Goal: Task Accomplishment & Management: Manage account settings

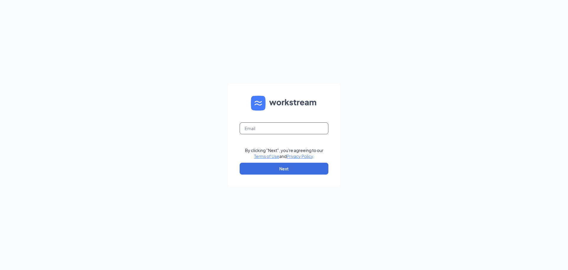
click at [258, 129] on input "text" at bounding box center [284, 128] width 89 height 12
type input "[EMAIL_ADDRESS][DOMAIN_NAME]"
click at [278, 173] on button "Next" at bounding box center [284, 168] width 89 height 12
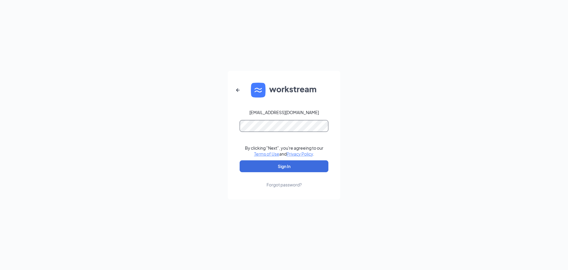
click at [240, 160] on button "Sign In" at bounding box center [284, 166] width 89 height 12
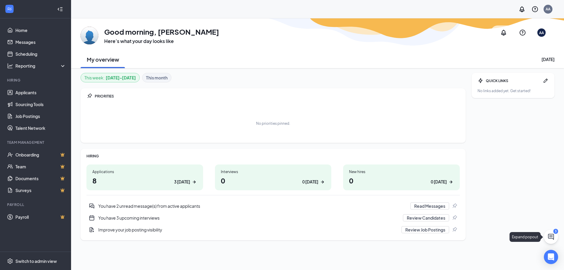
click at [551, 238] on icon "ChatActive" at bounding box center [551, 236] width 6 height 6
click at [513, 264] on icon "ChevronUp" at bounding box center [510, 262] width 7 height 7
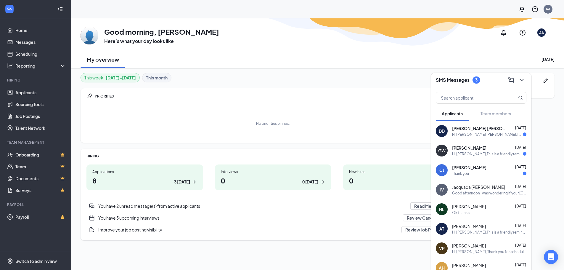
click at [482, 154] on div "Hi Garielle Wells,This is a friendly reminder that your interview with Value Ce…" at bounding box center [487, 153] width 71 height 5
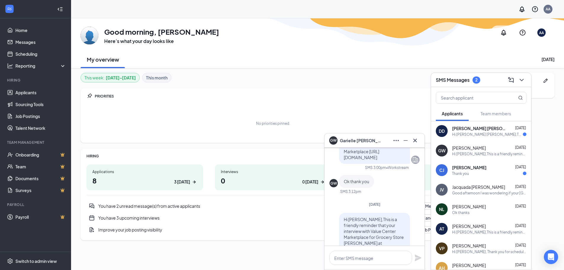
scroll to position [-89, 0]
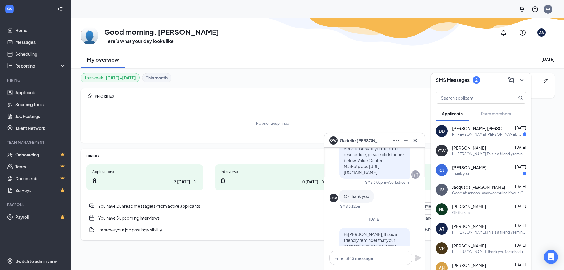
click at [471, 128] on span "Drake Daugherty" at bounding box center [478, 128] width 53 height 6
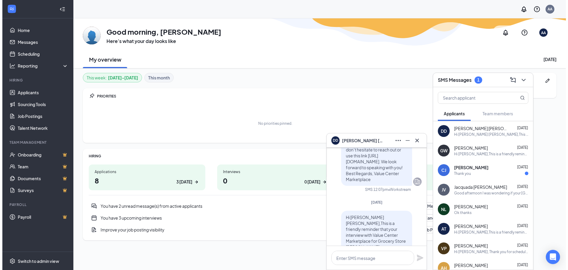
scroll to position [0, 0]
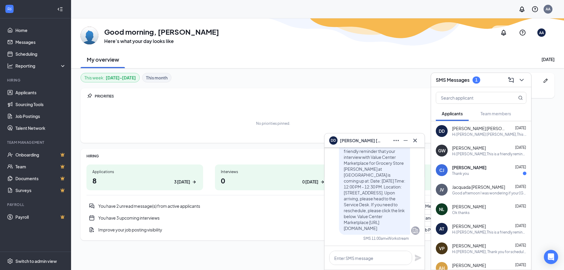
click at [525, 81] on icon "ChevronDown" at bounding box center [521, 79] width 7 height 7
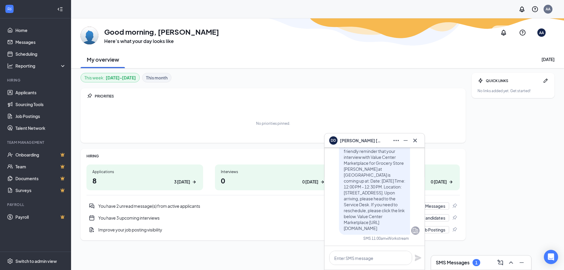
click at [415, 141] on icon "Cross" at bounding box center [414, 140] width 7 height 7
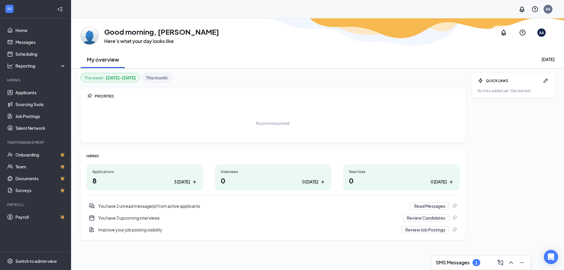
click at [466, 263] on h3 "SMS Messages" at bounding box center [453, 262] width 34 height 7
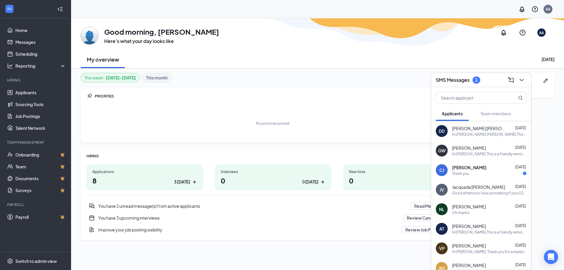
click at [484, 175] on div "Thank you" at bounding box center [489, 173] width 74 height 5
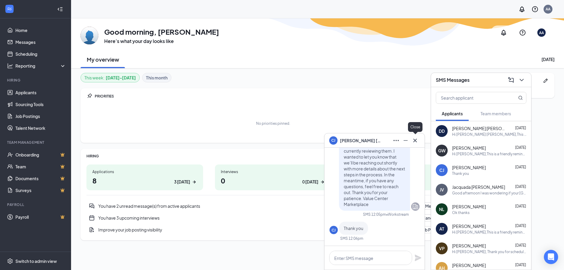
click at [416, 141] on icon "Cross" at bounding box center [414, 140] width 7 height 7
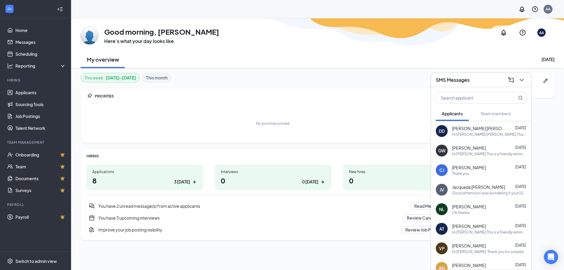
click at [524, 76] on icon "ChevronDown" at bounding box center [521, 79] width 7 height 7
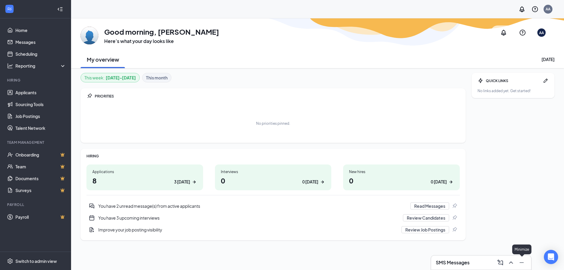
click at [522, 266] on button at bounding box center [521, 261] width 9 height 9
click at [40, 96] on link "Applicants" at bounding box center [40, 92] width 51 height 12
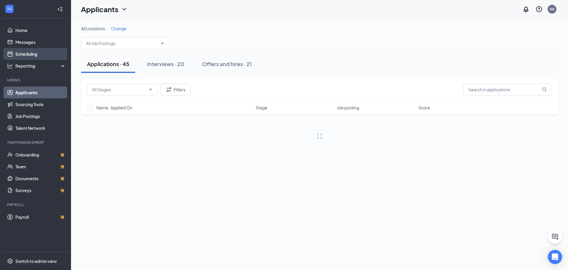
click at [36, 56] on link "Scheduling" at bounding box center [40, 54] width 51 height 12
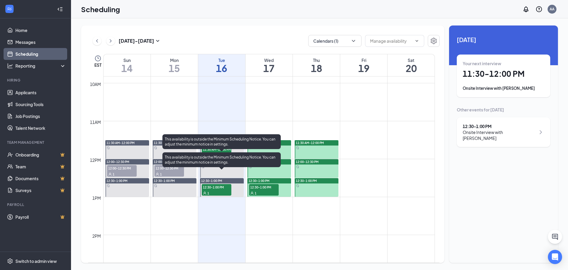
scroll to position [380, 0]
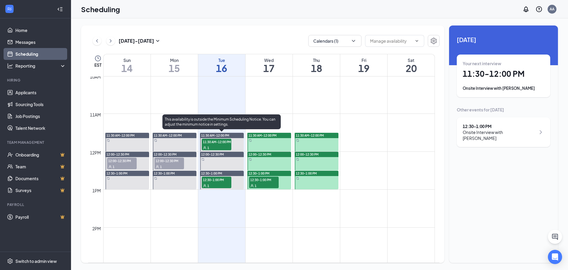
click at [222, 146] on div "1" at bounding box center [217, 147] width 30 height 6
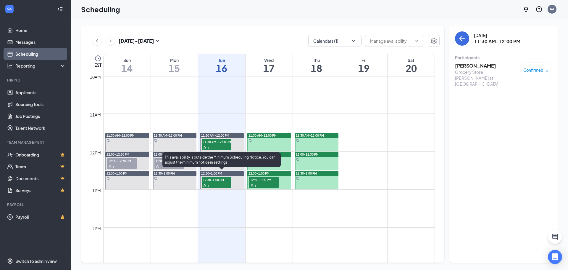
click at [218, 182] on span "12:30-1:00 PM" at bounding box center [217, 179] width 30 height 6
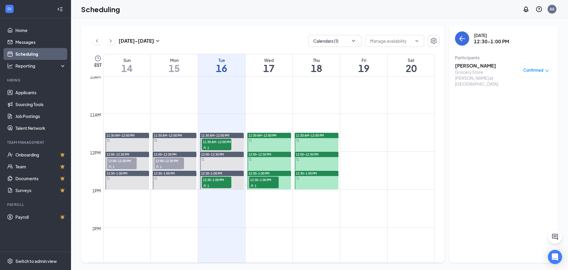
click at [471, 66] on h3 "[PERSON_NAME]" at bounding box center [486, 65] width 62 height 7
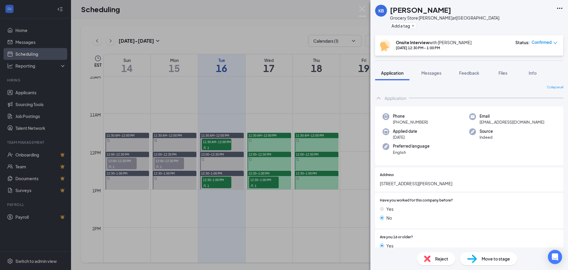
click at [561, 10] on icon "Ellipses" at bounding box center [559, 8] width 7 height 7
click at [522, 22] on link "View full application" at bounding box center [528, 22] width 64 height 6
click at [309, 90] on div "KB Kamani Barclay Grocery Store Stocker at Madison Heights Add a tag Onsite Int…" at bounding box center [284, 135] width 568 height 270
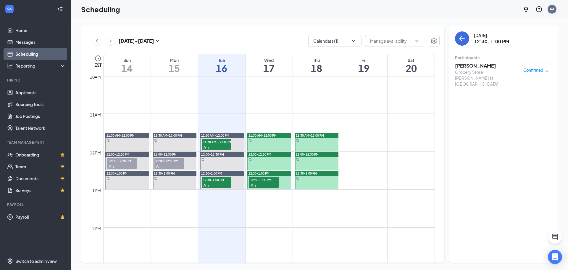
click at [258, 183] on div "1" at bounding box center [264, 185] width 30 height 6
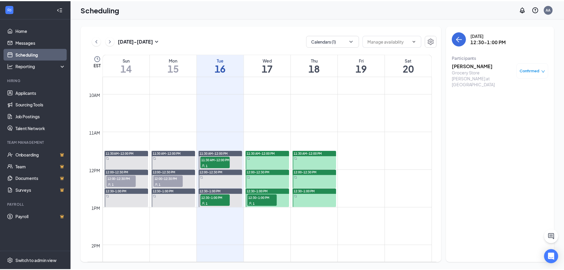
scroll to position [350, 0]
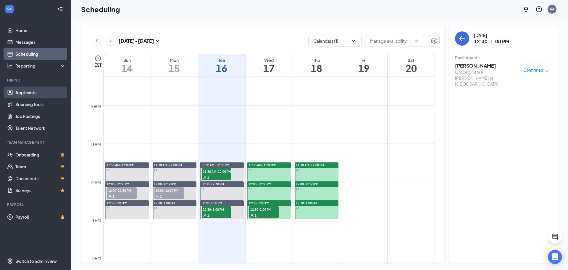
click at [24, 93] on link "Applicants" at bounding box center [40, 92] width 51 height 12
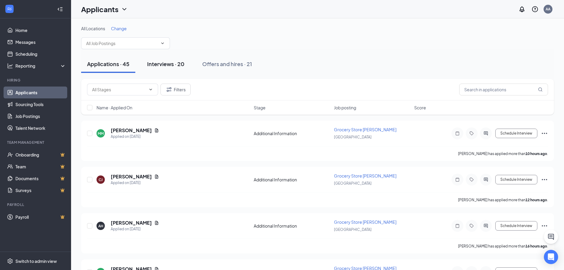
click at [166, 66] on div "Interviews · 20" at bounding box center [165, 63] width 37 height 7
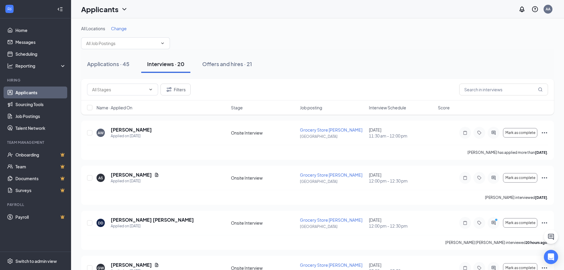
click at [384, 107] on span "Interview Schedule" at bounding box center [387, 107] width 37 height 6
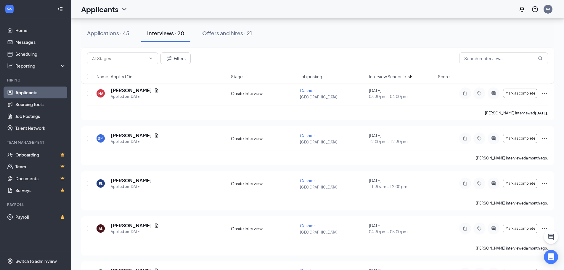
scroll to position [414, 0]
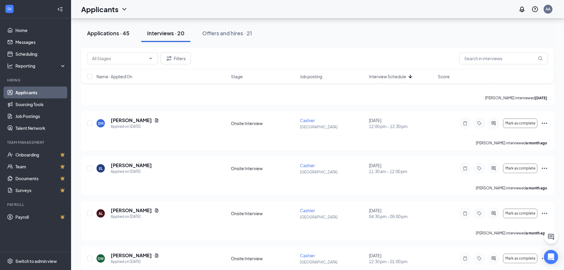
click at [113, 36] on div "Applications · 45" at bounding box center [108, 32] width 42 height 7
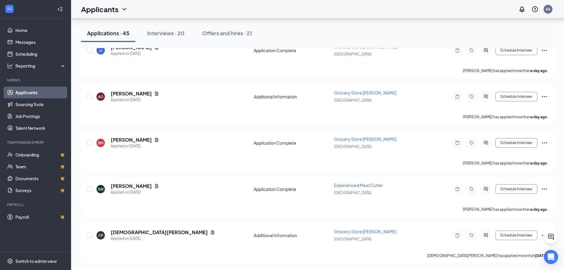
scroll to position [302, 0]
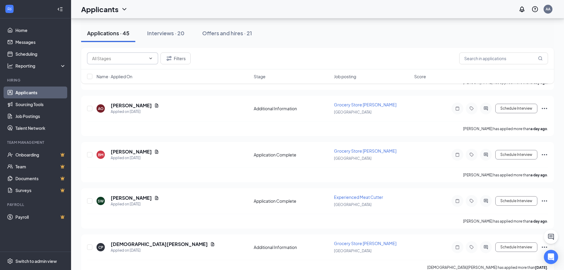
click at [125, 56] on input "text" at bounding box center [119, 58] width 54 height 7
click at [122, 84] on div "Application Complete (32)" at bounding box center [122, 83] width 50 height 7
type input "Application Complete (32)"
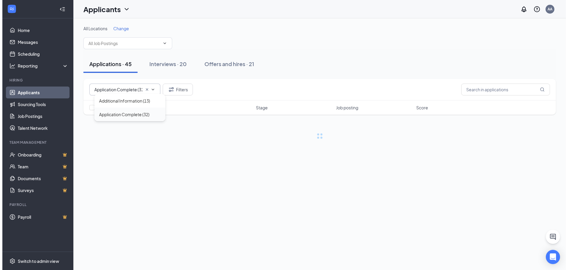
scroll to position [0, 0]
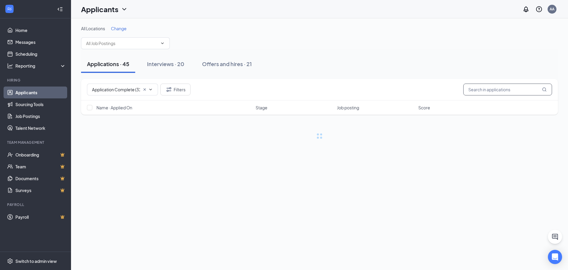
click at [504, 88] on input "text" at bounding box center [507, 89] width 89 height 12
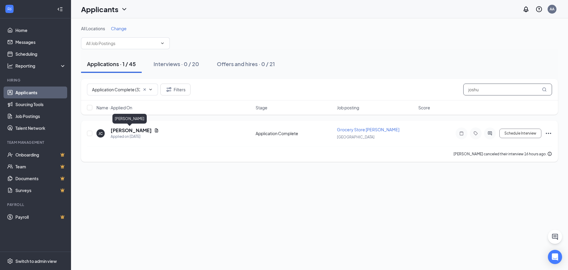
type input "joshu"
click at [127, 133] on h5 "Joshua Croft" at bounding box center [131, 130] width 41 height 7
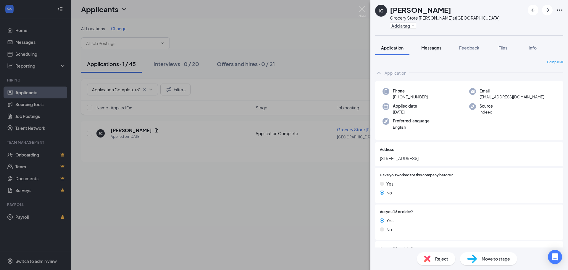
click at [428, 49] on span "Messages" at bounding box center [431, 47] width 20 height 5
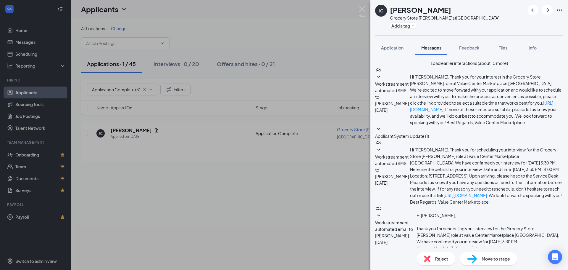
scroll to position [138, 0]
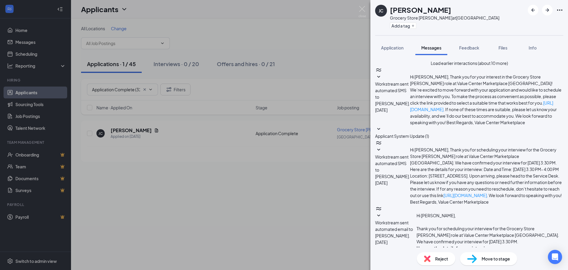
click at [107, 125] on div "JC Joshua Croft Grocery Store Stocker at Madison Heights Add a tag Application …" at bounding box center [284, 135] width 568 height 270
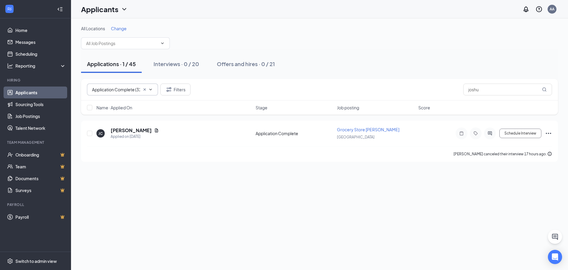
click at [141, 90] on span "Application Complete (32) Additional Information (13) Application Complete (32)" at bounding box center [122, 89] width 71 height 12
click at [144, 91] on icon "Cross" at bounding box center [144, 89] width 5 height 5
click at [171, 62] on div "Interviews · 0 / 20" at bounding box center [177, 63] width 46 height 7
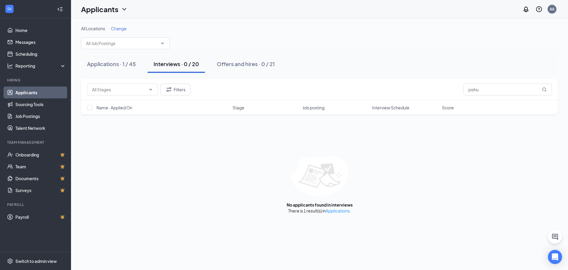
click at [379, 110] on span "Interview Schedule" at bounding box center [390, 107] width 37 height 6
click at [149, 93] on span at bounding box center [122, 89] width 71 height 12
click at [117, 53] on div "Applications · 1 / 45 Interviews · 0 / 20 Offers and hires · 0 / 21" at bounding box center [319, 64] width 477 height 30
click at [116, 58] on button "Applications · 1 / 45" at bounding box center [111, 64] width 61 height 18
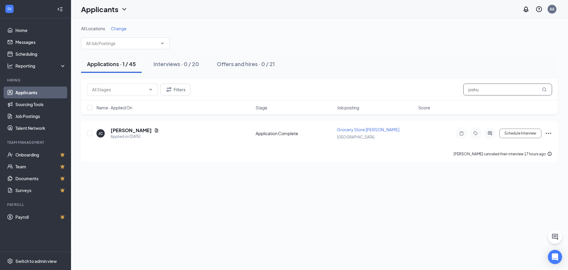
drag, startPoint x: 492, startPoint y: 91, endPoint x: 438, endPoint y: 91, distance: 53.9
click at [438, 91] on div "Filters joshu" at bounding box center [319, 89] width 465 height 12
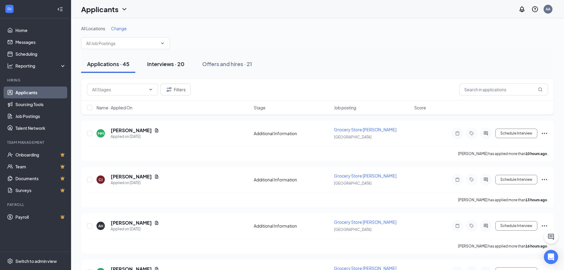
click at [179, 65] on div "Interviews · 20" at bounding box center [165, 63] width 37 height 7
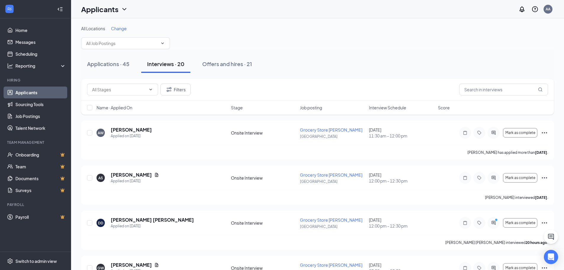
click at [379, 109] on span "Interview Schedule" at bounding box center [387, 107] width 37 height 6
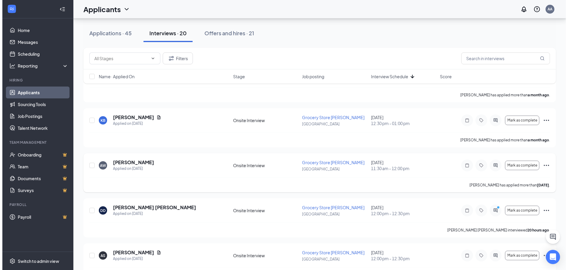
scroll to position [59, 0]
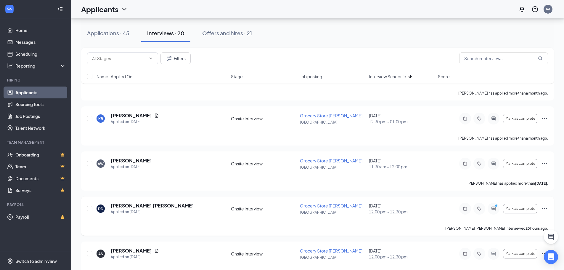
click at [492, 211] on div at bounding box center [493, 208] width 12 height 12
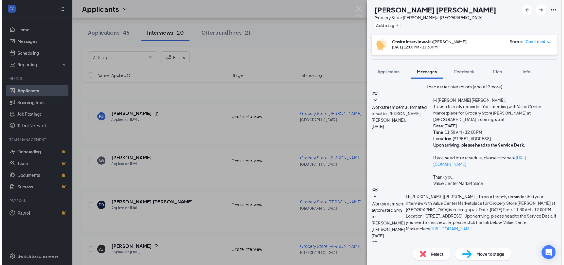
scroll to position [200, 0]
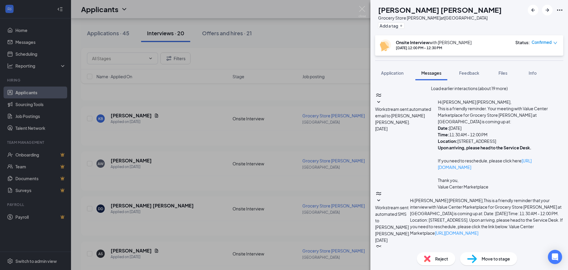
click at [298, 29] on div "DD Drake Daugherty Grocery Store Stocker at Madison Heights Add a tag Onsite In…" at bounding box center [284, 135] width 568 height 270
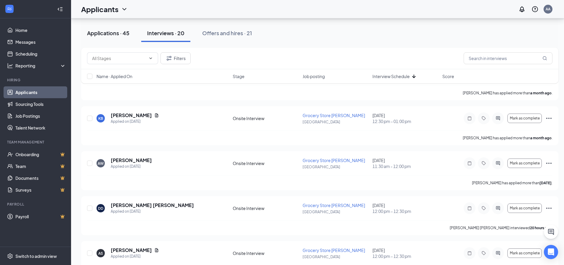
click at [99, 28] on button "Applications · 45" at bounding box center [108, 33] width 54 height 18
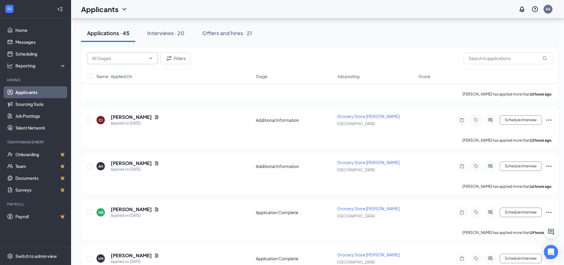
click at [127, 54] on span at bounding box center [122, 58] width 71 height 12
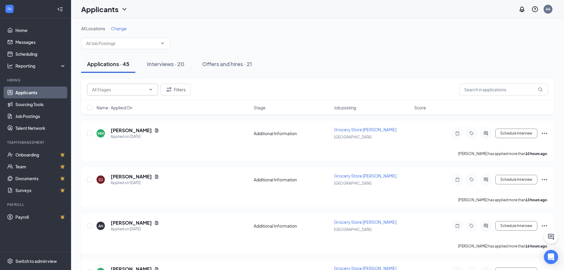
click at [146, 92] on span at bounding box center [122, 89] width 71 height 12
click at [37, 54] on link "Scheduling" at bounding box center [40, 54] width 51 height 12
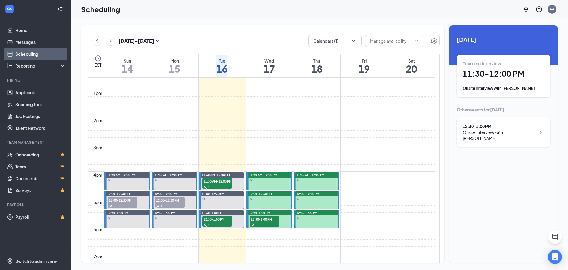
scroll to position [350, 0]
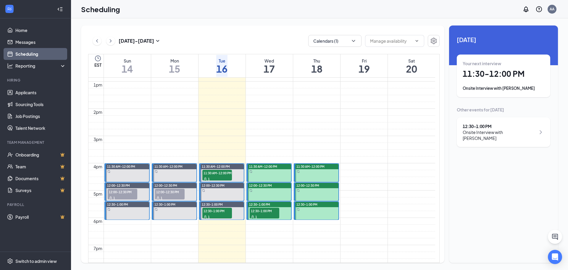
click at [279, 170] on div at bounding box center [269, 173] width 43 height 18
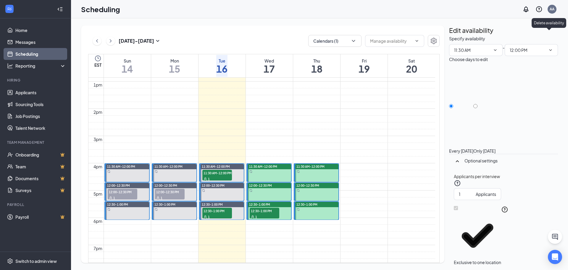
click at [455, 37] on icon "TrashOutline" at bounding box center [452, 39] width 5 height 6
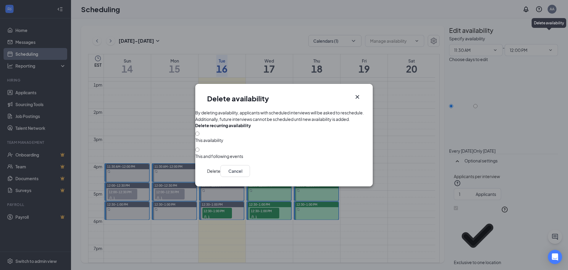
click at [232, 154] on div "This and following events" at bounding box center [284, 156] width 178 height 6
click at [199, 151] on input "This and following events" at bounding box center [197, 149] width 4 height 4
radio input "true"
click at [220, 177] on button "Delete" at bounding box center [213, 171] width 13 height 12
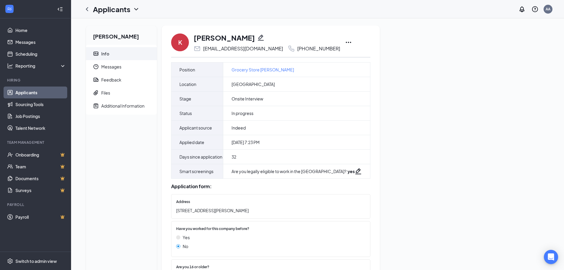
click at [345, 44] on icon "Ellipses" at bounding box center [348, 42] width 7 height 7
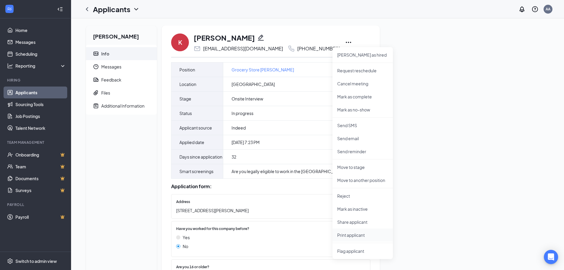
click at [342, 234] on p "Print applicant" at bounding box center [362, 235] width 51 height 6
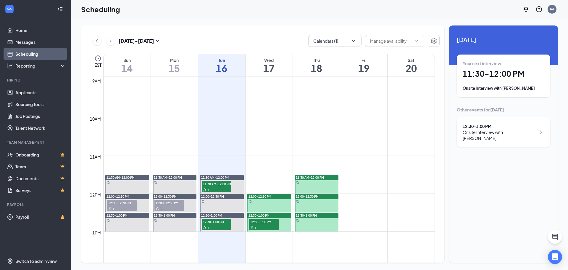
scroll to position [350, 0]
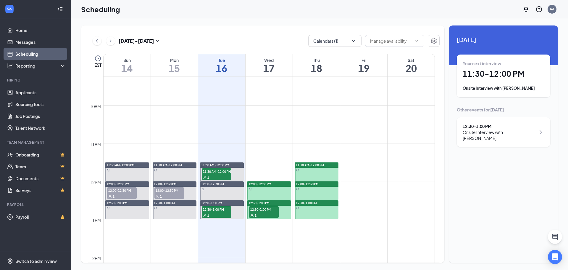
click at [311, 175] on div at bounding box center [317, 171] width 44 height 19
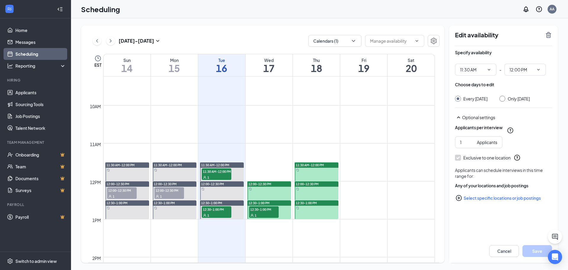
type input "11:30 AM"
type input "12:00 PM"
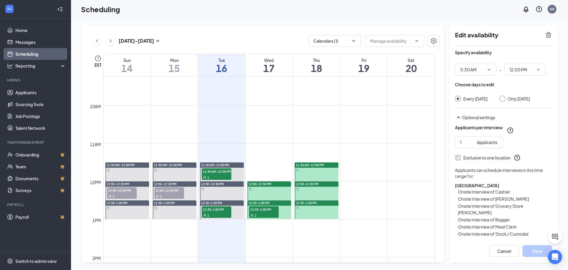
click at [544, 35] on div "Edit availability" at bounding box center [503, 38] width 97 height 14
click at [546, 36] on icon "TrashOutline" at bounding box center [548, 35] width 5 height 6
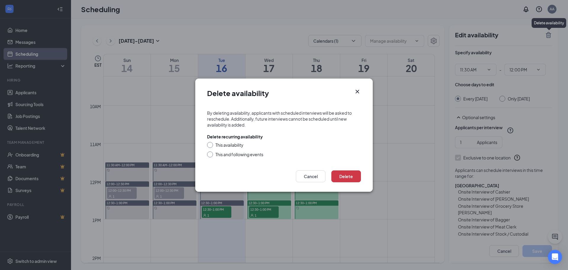
click at [231, 157] on form "By deleting availability, applicants with scheduled interviews will be asked to…" at bounding box center [284, 134] width 178 height 60
click at [238, 156] on div "This and following events" at bounding box center [239, 154] width 48 height 6
click at [211, 155] on input "This and following events" at bounding box center [209, 153] width 4 height 4
radio input "true"
click at [354, 177] on button "Delete" at bounding box center [346, 176] width 30 height 12
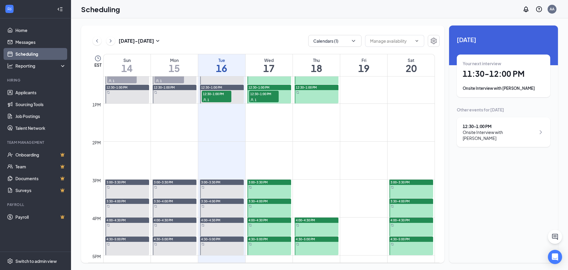
scroll to position [439, 0]
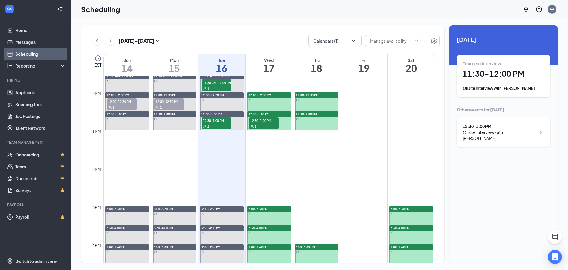
click at [110, 43] on icon "ChevronRight" at bounding box center [111, 40] width 6 height 7
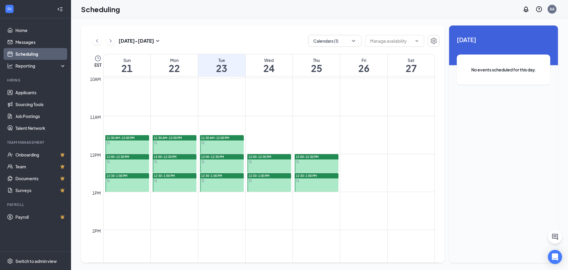
scroll to position [380, 0]
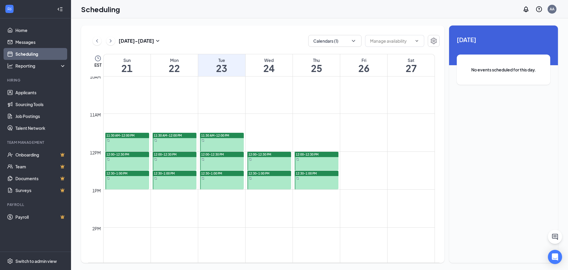
click at [227, 142] on div at bounding box center [222, 142] width 44 height 19
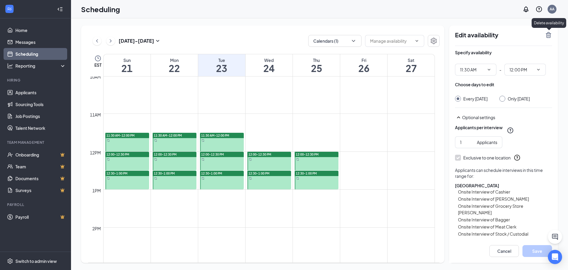
click at [547, 36] on icon "TrashOutline" at bounding box center [548, 35] width 5 height 6
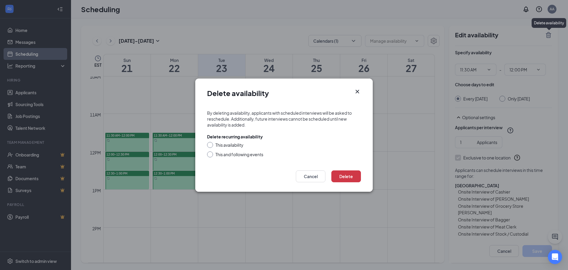
click at [230, 146] on div "This availability" at bounding box center [229, 145] width 28 height 6
click at [211, 146] on input "This availability" at bounding box center [209, 144] width 4 height 4
radio input "true"
click at [337, 178] on button "Delete" at bounding box center [346, 176] width 30 height 12
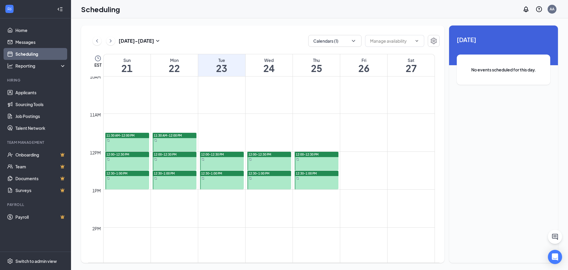
click at [224, 159] on div at bounding box center [222, 160] width 44 height 19
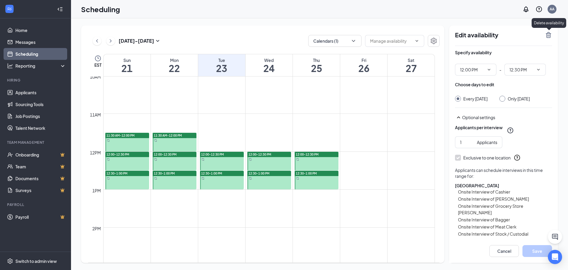
click at [549, 35] on icon "TrashOutline" at bounding box center [548, 34] width 7 height 7
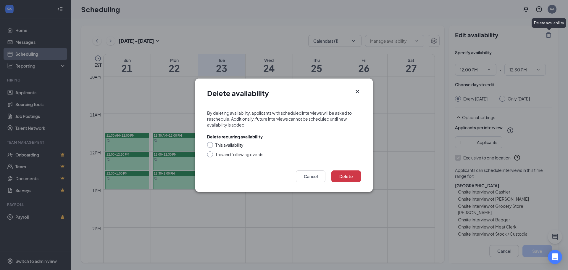
click at [234, 143] on div "This availability" at bounding box center [229, 145] width 28 height 6
click at [211, 143] on input "This availability" at bounding box center [209, 144] width 4 height 4
radio input "true"
click at [346, 174] on button "Delete" at bounding box center [346, 176] width 30 height 12
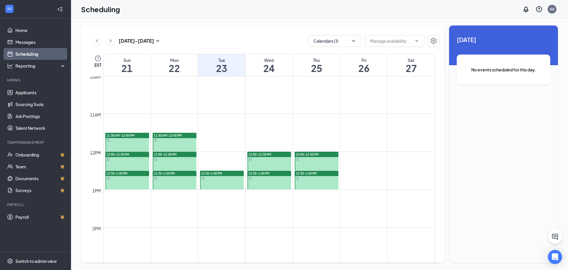
click at [228, 178] on div at bounding box center [222, 179] width 44 height 19
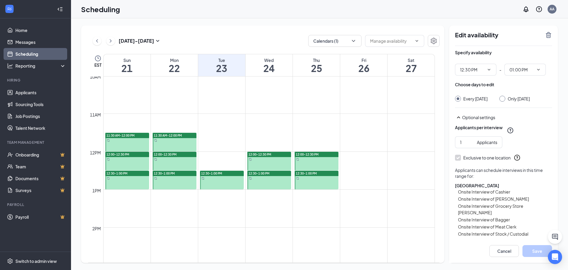
click at [552, 38] on div "Edit availability" at bounding box center [503, 38] width 97 height 14
click at [551, 37] on icon "TrashOutline" at bounding box center [548, 35] width 5 height 6
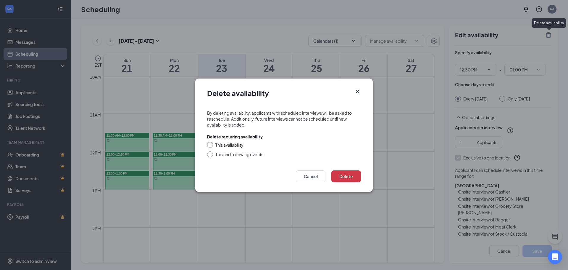
click at [230, 143] on div "This availability" at bounding box center [229, 145] width 28 height 6
click at [211, 143] on input "This availability" at bounding box center [209, 144] width 4 height 4
radio input "true"
click at [337, 174] on button "Delete" at bounding box center [346, 176] width 30 height 12
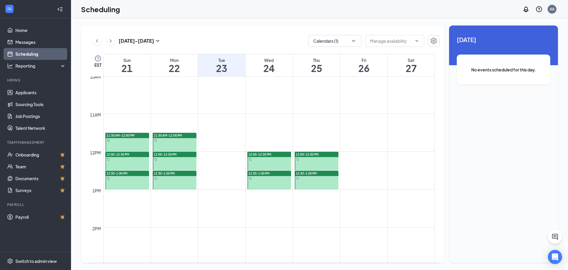
click at [257, 159] on div at bounding box center [269, 160] width 44 height 19
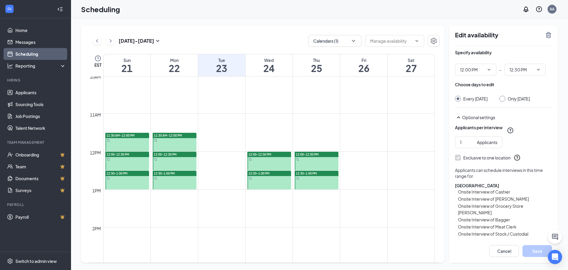
click at [545, 37] on icon "TrashOutline" at bounding box center [548, 34] width 7 height 7
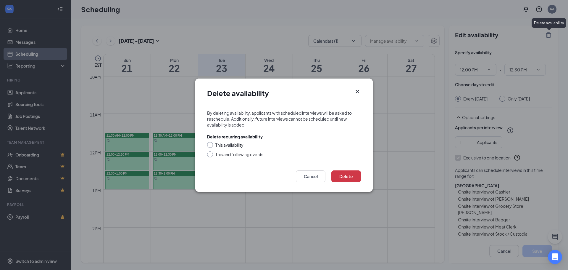
click at [238, 147] on div "This availability" at bounding box center [229, 145] width 28 height 6
click at [211, 146] on input "This availability" at bounding box center [209, 144] width 4 height 4
radio input "true"
click at [347, 178] on button "Delete" at bounding box center [346, 176] width 30 height 12
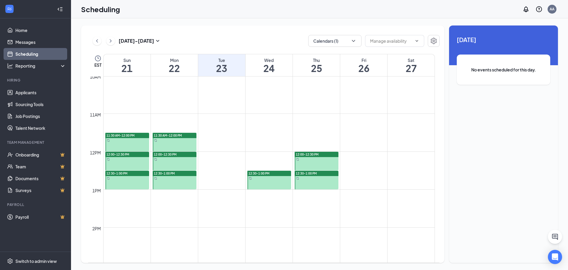
click at [276, 180] on div at bounding box center [269, 179] width 44 height 19
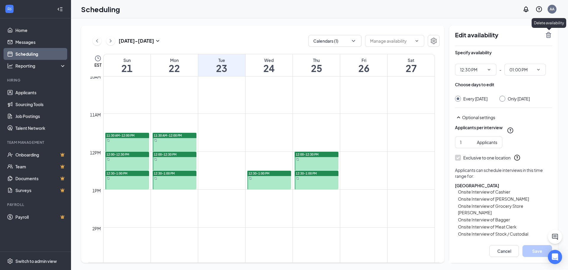
click at [547, 36] on icon "TrashOutline" at bounding box center [548, 35] width 5 height 6
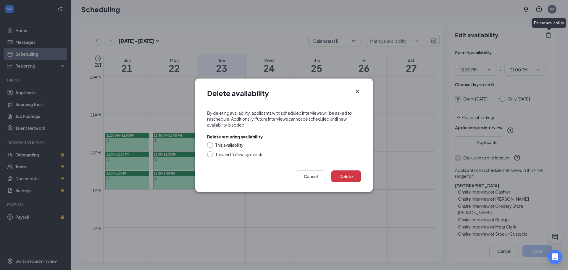
click at [234, 145] on div "This availability" at bounding box center [229, 145] width 28 height 6
click at [211, 145] on input "This availability" at bounding box center [209, 144] width 4 height 4
radio input "true"
click at [350, 176] on button "Delete" at bounding box center [346, 176] width 30 height 12
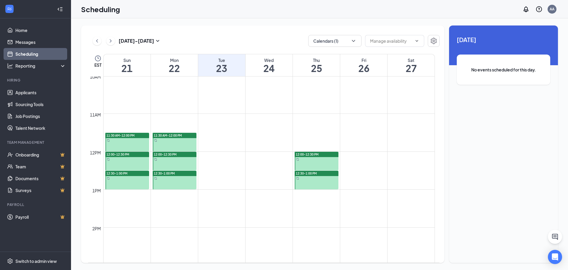
click at [309, 160] on div at bounding box center [317, 160] width 44 height 19
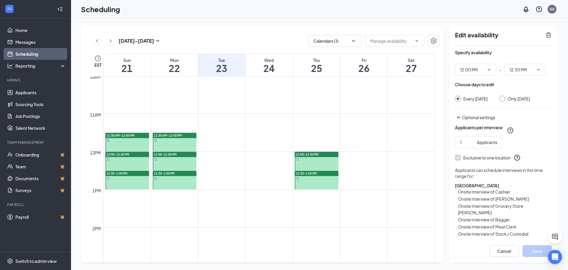
click at [545, 37] on icon "TrashOutline" at bounding box center [548, 34] width 7 height 7
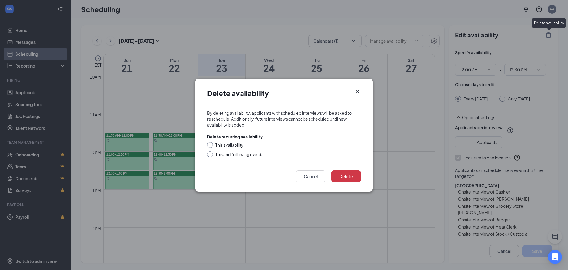
click at [234, 145] on div "This availability" at bounding box center [229, 145] width 28 height 6
click at [211, 145] on input "This availability" at bounding box center [209, 144] width 4 height 4
radio input "true"
click at [338, 175] on button "Delete" at bounding box center [346, 176] width 30 height 12
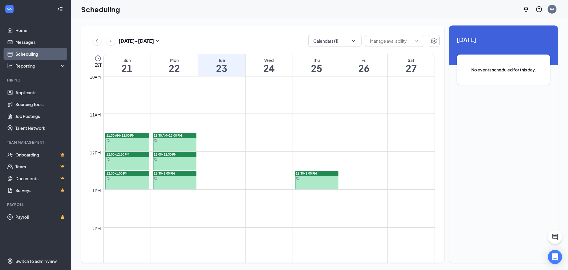
click at [323, 176] on div at bounding box center [317, 179] width 44 height 19
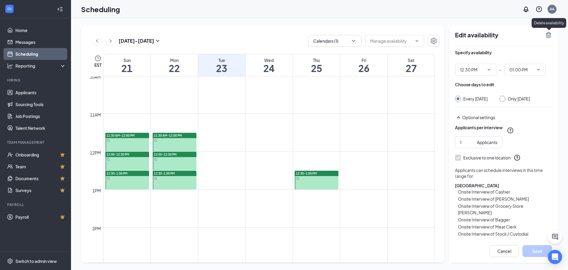
click at [548, 33] on icon "TrashOutline" at bounding box center [548, 35] width 5 height 6
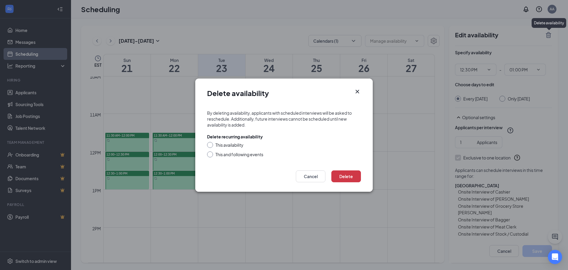
click at [240, 147] on div "This availability" at bounding box center [229, 145] width 28 height 6
click at [211, 146] on input "This availability" at bounding box center [209, 144] width 4 height 4
radio input "true"
click at [339, 174] on button "Delete" at bounding box center [346, 176] width 30 height 12
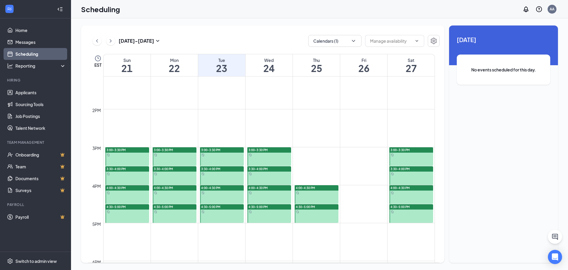
scroll to position [498, 0]
drag, startPoint x: 228, startPoint y: 160, endPoint x: 318, endPoint y: 113, distance: 101.9
click at [227, 160] on div at bounding box center [222, 156] width 44 height 19
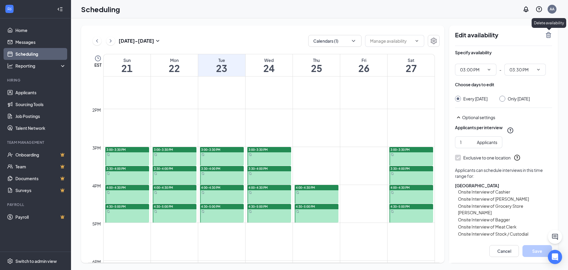
click at [549, 35] on icon "TrashOutline" at bounding box center [548, 35] width 5 height 6
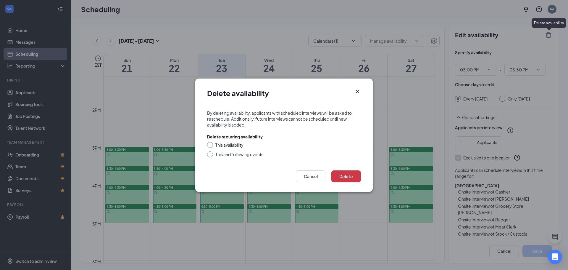
click at [217, 146] on div "This availability" at bounding box center [229, 145] width 28 height 6
click at [211, 146] on input "This availability" at bounding box center [209, 144] width 4 height 4
radio input "true"
click at [341, 173] on button "Delete" at bounding box center [346, 176] width 30 height 12
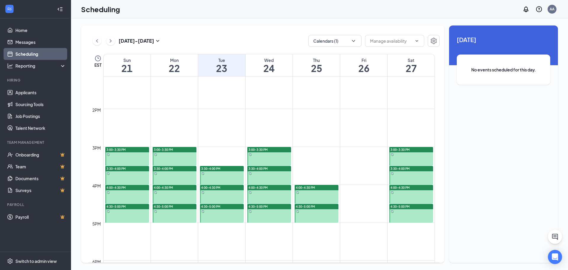
click at [228, 176] on div at bounding box center [222, 175] width 44 height 19
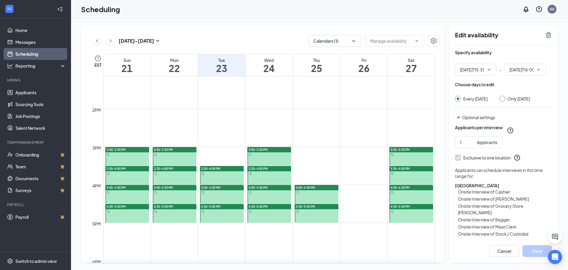
type input "03:30 PM"
type input "04:00 PM"
click at [548, 36] on icon "TrashOutline" at bounding box center [548, 35] width 5 height 6
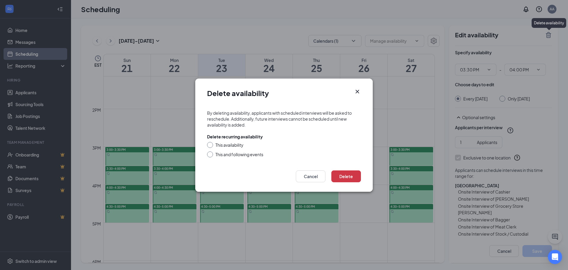
click at [223, 143] on div "This availability" at bounding box center [229, 145] width 28 height 6
click at [211, 143] on input "This availability" at bounding box center [209, 144] width 4 height 4
radio input "true"
click at [355, 175] on button "Delete" at bounding box center [346, 176] width 30 height 12
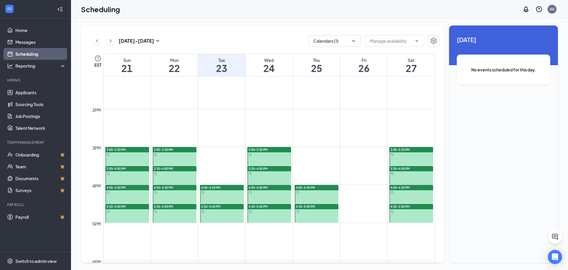
click at [228, 185] on div "4:00-4:30 PM" at bounding box center [222, 187] width 44 height 5
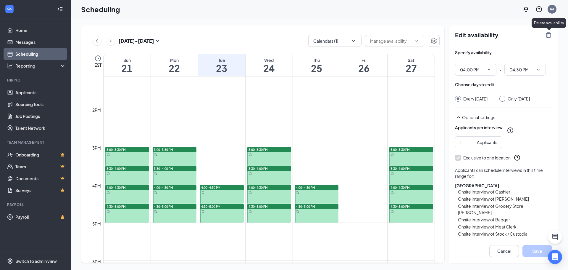
click at [549, 34] on icon "TrashOutline" at bounding box center [548, 34] width 7 height 7
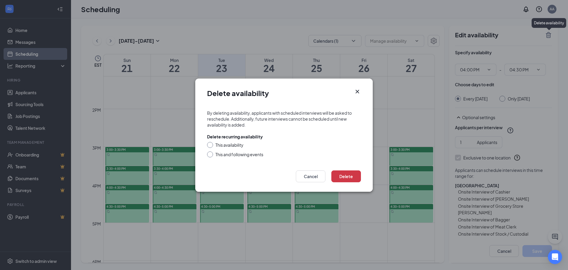
drag, startPoint x: 231, startPoint y: 144, endPoint x: 304, endPoint y: 159, distance: 74.6
click at [231, 144] on div "This availability" at bounding box center [229, 145] width 28 height 6
click at [211, 144] on input "This availability" at bounding box center [209, 144] width 4 height 4
radio input "true"
click at [343, 173] on button "Delete" at bounding box center [346, 176] width 30 height 12
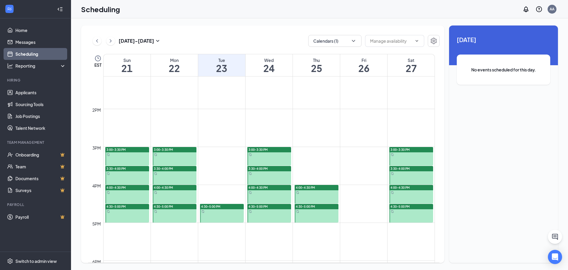
click at [226, 203] on div "4:30-5:00 PM" at bounding box center [221, 212] width 45 height 19
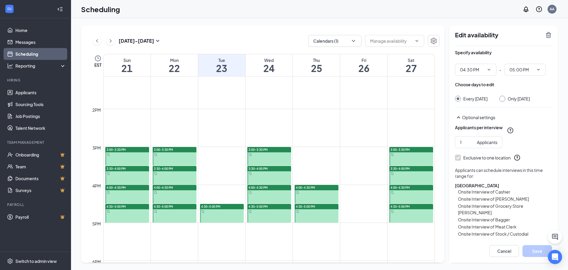
click at [546, 38] on icon "TrashOutline" at bounding box center [548, 34] width 7 height 7
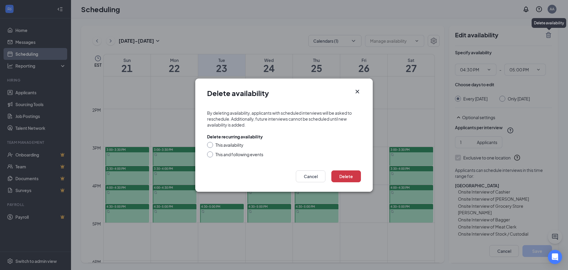
click at [232, 147] on div "This availability" at bounding box center [229, 145] width 28 height 6
click at [211, 146] on input "This availability" at bounding box center [209, 144] width 4 height 4
radio input "true"
click at [350, 176] on button "Delete" at bounding box center [346, 176] width 30 height 12
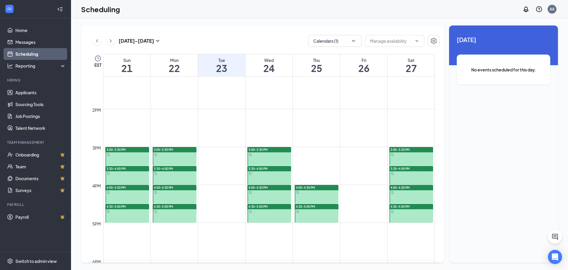
click at [268, 159] on div at bounding box center [269, 156] width 44 height 19
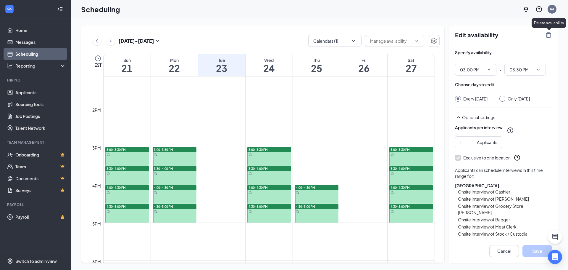
click at [550, 33] on icon "TrashOutline" at bounding box center [548, 34] width 7 height 7
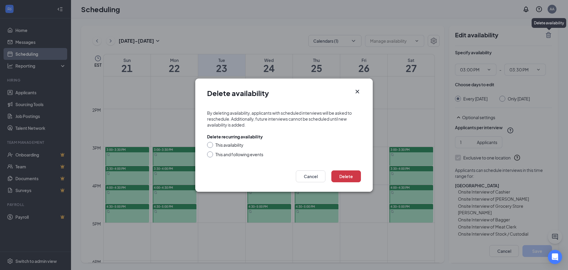
click at [222, 146] on div "This availability" at bounding box center [229, 145] width 28 height 6
click at [211, 146] on input "This availability" at bounding box center [209, 144] width 4 height 4
radio input "true"
click at [340, 180] on button "Delete" at bounding box center [346, 176] width 30 height 12
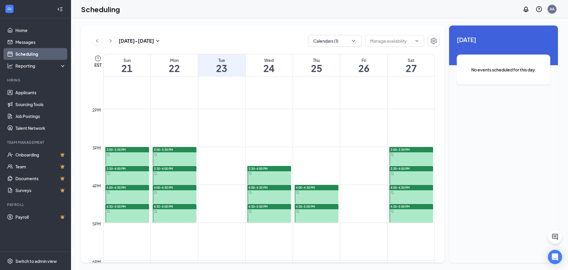
click at [275, 177] on div at bounding box center [269, 175] width 44 height 19
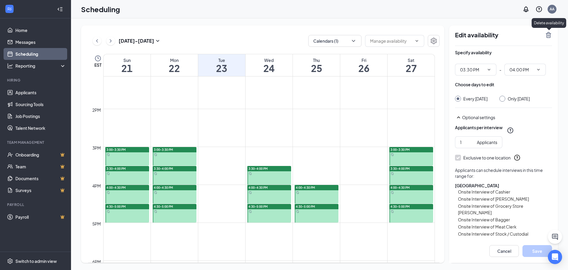
click at [551, 34] on icon "TrashOutline" at bounding box center [548, 35] width 5 height 6
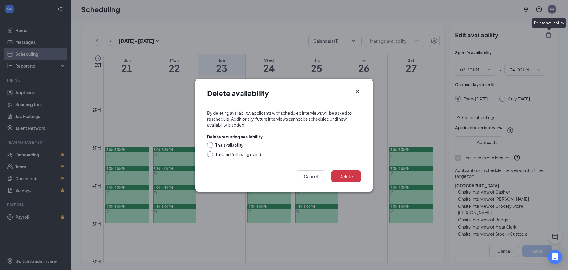
click at [240, 148] on div "This availability This and following events" at bounding box center [284, 149] width 154 height 15
click at [225, 146] on div "This availability" at bounding box center [229, 145] width 28 height 6
click at [211, 146] on input "This availability" at bounding box center [209, 144] width 4 height 4
radio input "true"
click at [353, 173] on button "Delete" at bounding box center [346, 176] width 30 height 12
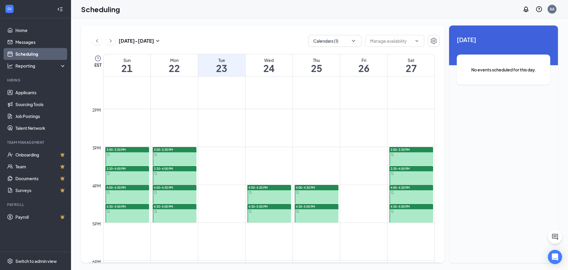
click at [274, 195] on div at bounding box center [269, 194] width 44 height 19
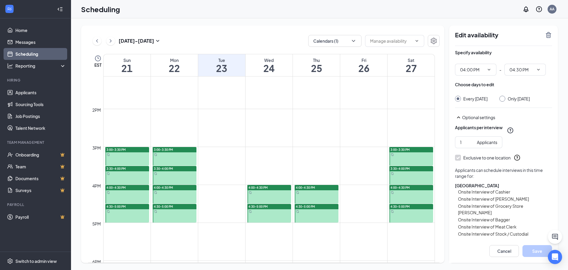
click at [547, 38] on div "Edit availability" at bounding box center [503, 38] width 97 height 14
click at [547, 38] on icon "TrashOutline" at bounding box center [548, 35] width 5 height 6
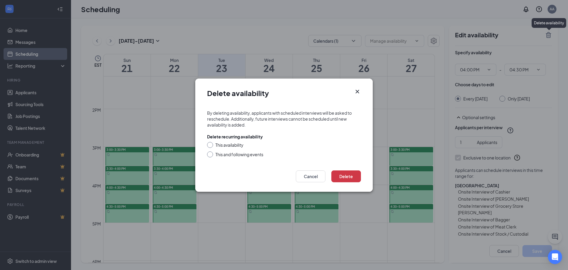
click at [232, 147] on div "This availability" at bounding box center [229, 145] width 28 height 6
click at [211, 146] on input "This availability" at bounding box center [209, 144] width 4 height 4
radio input "true"
click at [341, 179] on button "Delete" at bounding box center [346, 176] width 30 height 12
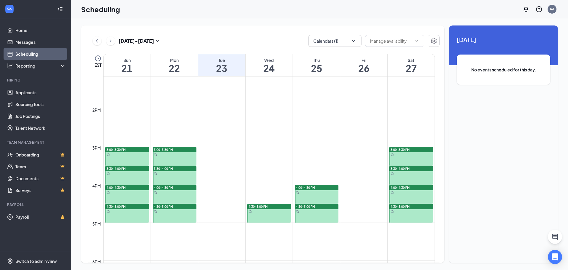
click at [263, 215] on div at bounding box center [269, 213] width 44 height 19
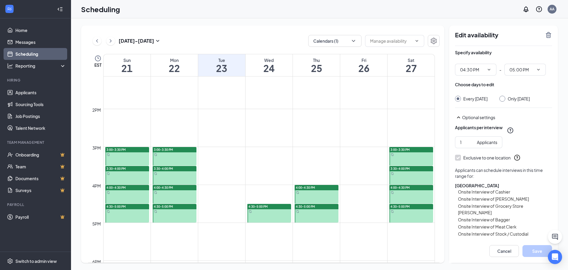
click at [550, 34] on icon "TrashOutline" at bounding box center [548, 35] width 5 height 6
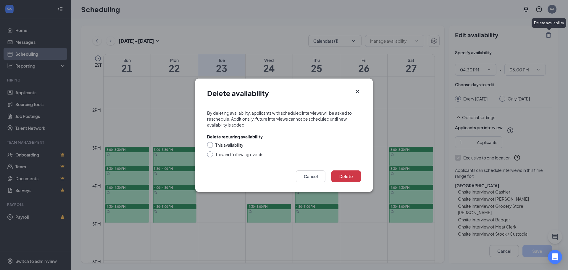
click at [226, 145] on div "This availability" at bounding box center [229, 145] width 28 height 6
click at [211, 145] on input "This availability" at bounding box center [209, 144] width 4 height 4
radio input "true"
click at [340, 175] on button "Delete" at bounding box center [346, 176] width 30 height 12
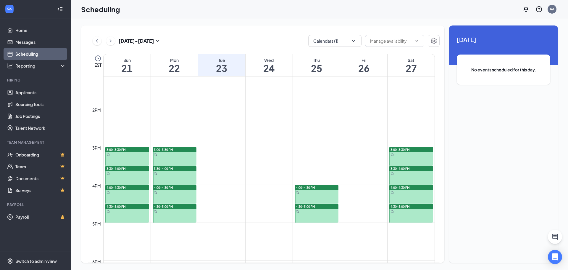
click at [320, 196] on div at bounding box center [317, 194] width 44 height 19
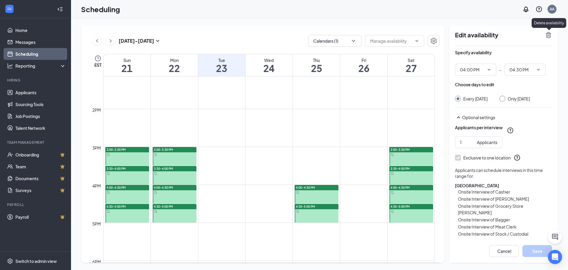
click at [552, 35] on icon "TrashOutline" at bounding box center [548, 34] width 7 height 7
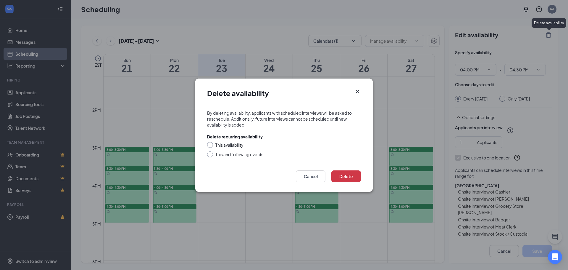
click at [236, 146] on div "This availability" at bounding box center [229, 145] width 28 height 6
click at [211, 146] on input "This availability" at bounding box center [209, 144] width 4 height 4
radio input "true"
click at [350, 179] on button "Delete" at bounding box center [346, 176] width 30 height 12
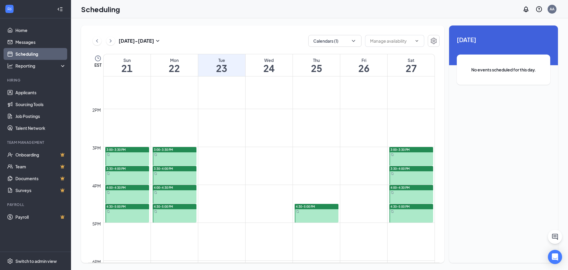
click at [323, 212] on div at bounding box center [317, 213] width 44 height 19
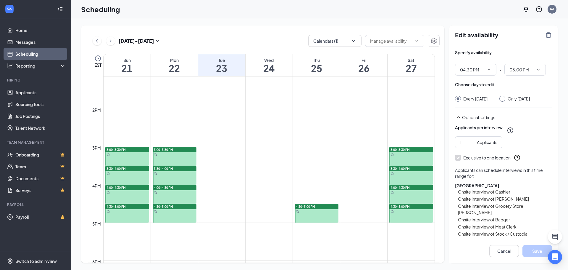
click at [551, 38] on icon "TrashOutline" at bounding box center [548, 34] width 7 height 7
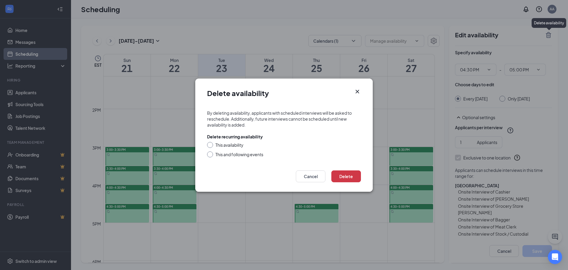
click at [238, 147] on div "This availability" at bounding box center [229, 145] width 28 height 6
click at [211, 146] on input "This availability" at bounding box center [209, 144] width 4 height 4
radio input "true"
click at [333, 176] on button "Delete" at bounding box center [346, 176] width 30 height 12
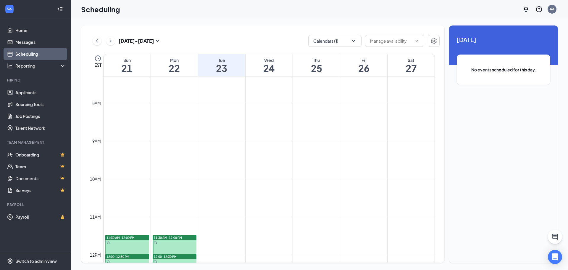
scroll to position [261, 0]
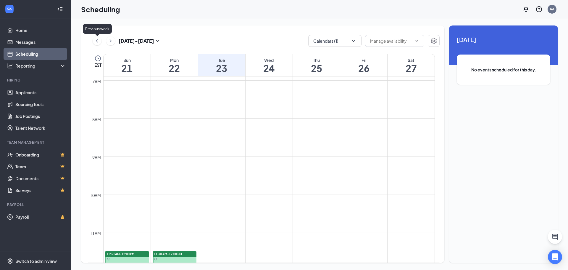
click at [95, 43] on icon "ChevronLeft" at bounding box center [97, 40] width 6 height 7
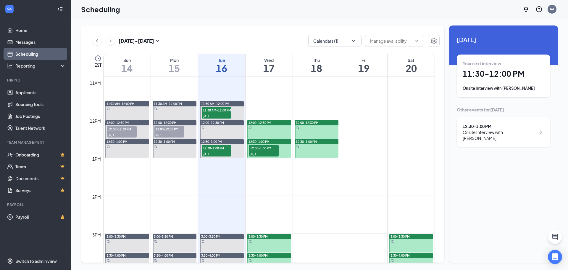
scroll to position [409, 0]
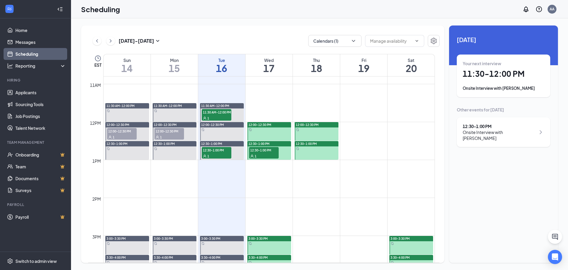
click at [319, 133] on div at bounding box center [317, 131] width 44 height 19
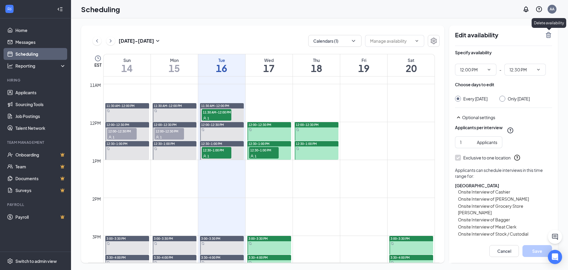
click at [546, 36] on icon "TrashOutline" at bounding box center [548, 34] width 7 height 7
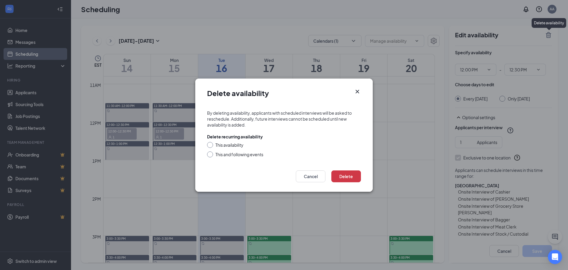
click at [234, 143] on div "This availability" at bounding box center [229, 145] width 28 height 6
click at [211, 143] on input "This availability" at bounding box center [209, 144] width 4 height 4
radio input "true"
drag, startPoint x: 339, startPoint y: 177, endPoint x: 332, endPoint y: 165, distance: 13.3
click at [340, 177] on button "Delete" at bounding box center [346, 176] width 30 height 12
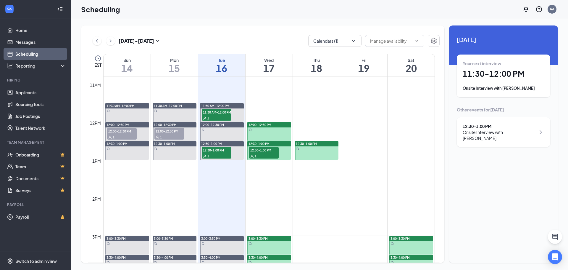
click at [320, 149] on div at bounding box center [317, 150] width 44 height 19
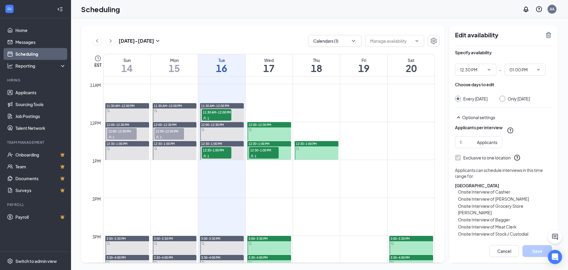
click at [549, 35] on icon "TrashOutline" at bounding box center [548, 35] width 5 height 6
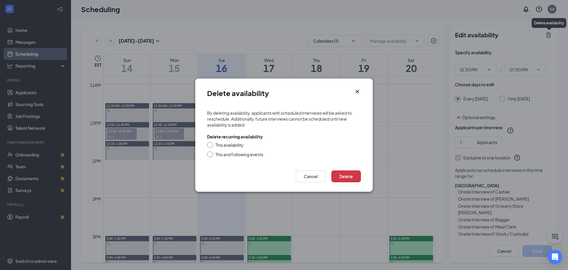
click at [217, 148] on div "This availability This and following events" at bounding box center [284, 149] width 154 height 15
click at [228, 146] on div "This availability" at bounding box center [229, 145] width 28 height 6
click at [211, 146] on input "This availability" at bounding box center [209, 144] width 4 height 4
radio input "true"
click at [351, 178] on button "Delete" at bounding box center [346, 176] width 30 height 12
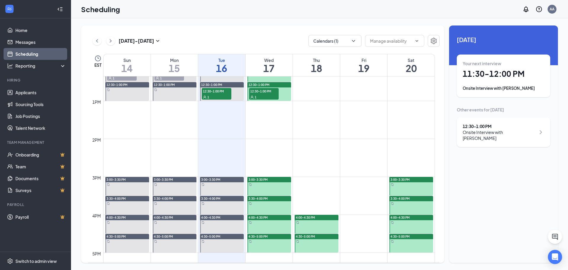
scroll to position [468, 0]
click at [331, 222] on div at bounding box center [317, 223] width 44 height 19
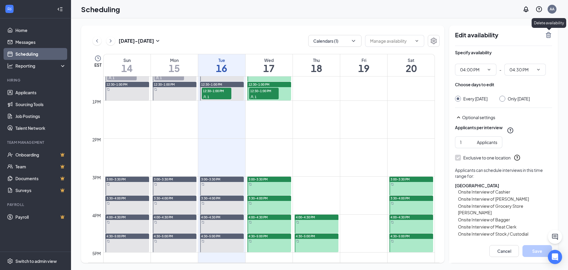
click at [548, 37] on icon "TrashOutline" at bounding box center [548, 34] width 7 height 7
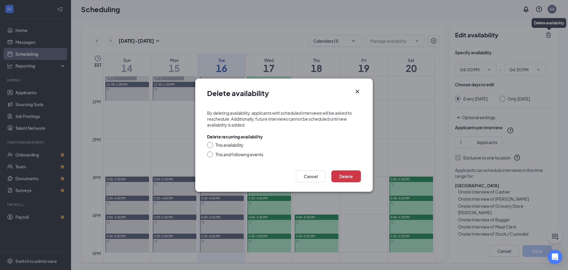
click at [236, 148] on div "This availability This and following events" at bounding box center [284, 149] width 154 height 15
click at [234, 145] on div "This availability" at bounding box center [229, 145] width 28 height 6
click at [211, 145] on input "This availability" at bounding box center [209, 144] width 4 height 4
radio input "true"
click at [348, 178] on button "Delete" at bounding box center [346, 176] width 30 height 12
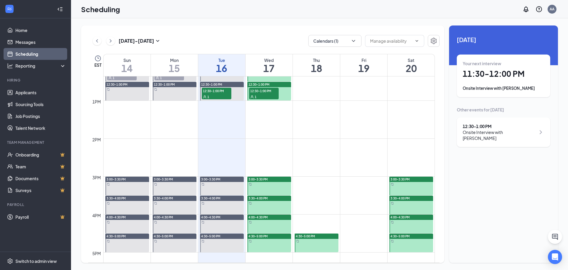
click at [319, 243] on div at bounding box center [317, 242] width 44 height 19
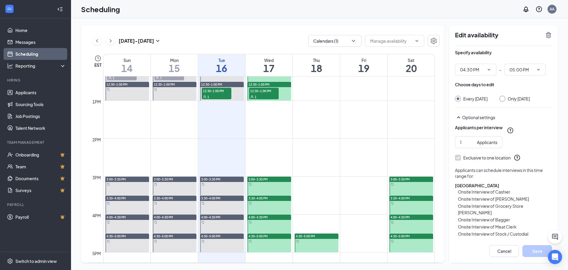
type input "04:30 PM"
type input "05:00 PM"
click at [549, 37] on icon "TrashOutline" at bounding box center [548, 34] width 7 height 7
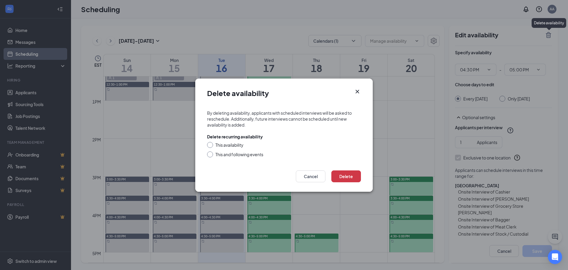
click at [218, 147] on div "This availability" at bounding box center [229, 145] width 28 height 6
click at [211, 146] on input "This availability" at bounding box center [209, 144] width 4 height 4
radio input "true"
click at [348, 182] on button "Delete" at bounding box center [346, 176] width 30 height 12
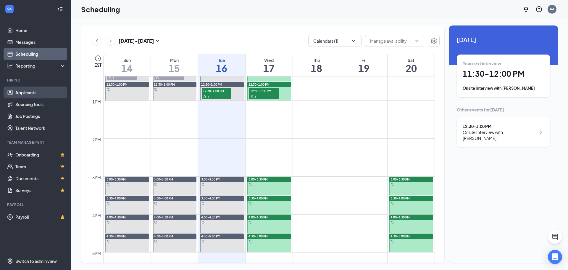
click at [39, 95] on link "Applicants" at bounding box center [40, 92] width 51 height 12
click at [25, 94] on link "Applicants" at bounding box center [40, 92] width 51 height 12
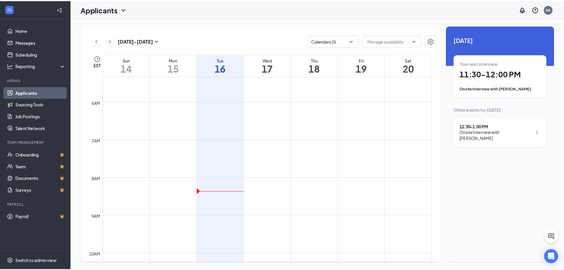
scroll to position [54, 0]
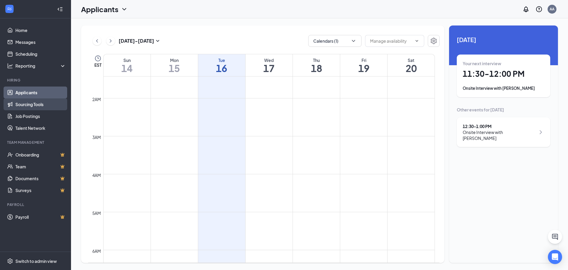
click at [29, 105] on link "Sourcing Tools" at bounding box center [40, 104] width 51 height 12
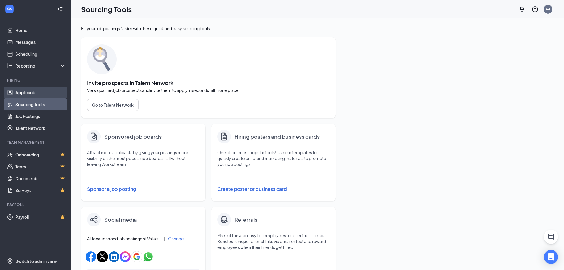
click at [29, 93] on link "Applicants" at bounding box center [40, 92] width 51 height 12
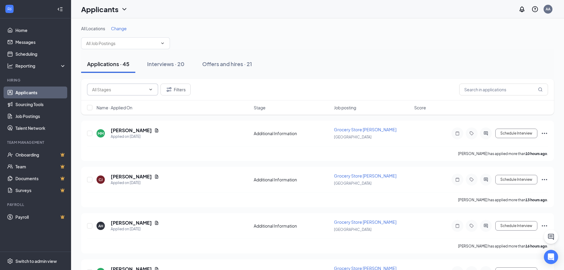
click at [137, 91] on input "text" at bounding box center [119, 89] width 54 height 7
click at [128, 112] on div "Application Complete (32)" at bounding box center [122, 114] width 50 height 7
type input "Application Complete (32)"
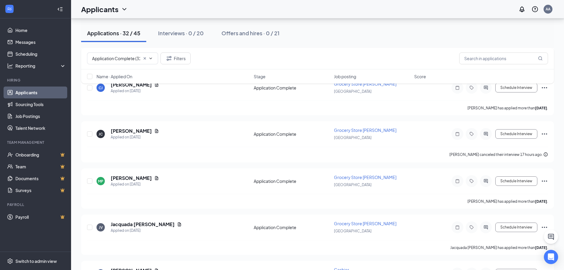
scroll to position [876, 0]
click at [545, 132] on icon "Ellipses" at bounding box center [544, 134] width 7 height 7
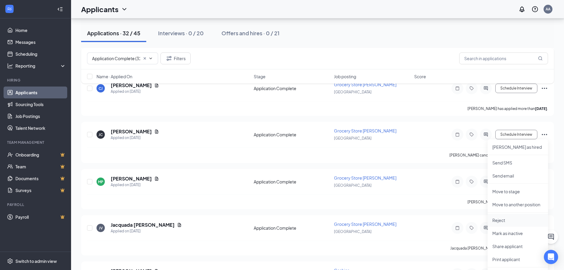
click at [504, 219] on p "Reject" at bounding box center [517, 220] width 51 height 6
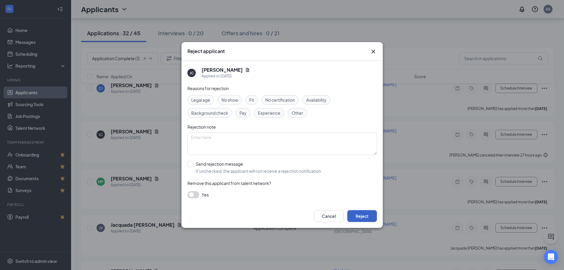
click at [365, 219] on button "Reject" at bounding box center [362, 216] width 30 height 12
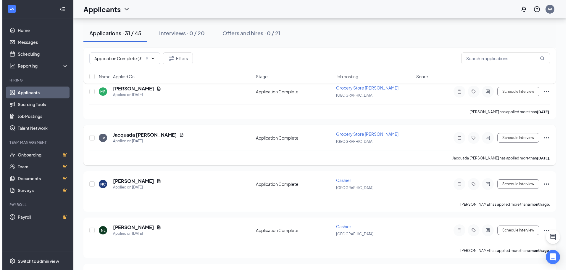
scroll to position [904, 0]
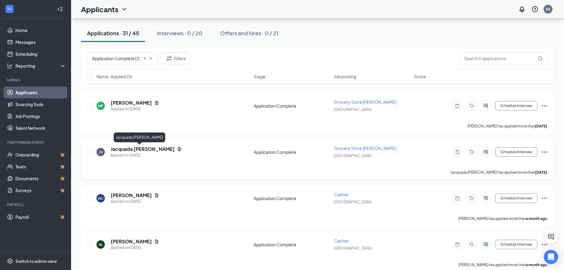
click at [138, 148] on h5 "Jacquada Varner" at bounding box center [143, 149] width 64 height 7
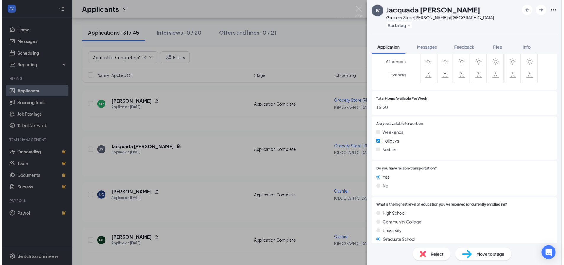
scroll to position [385, 0]
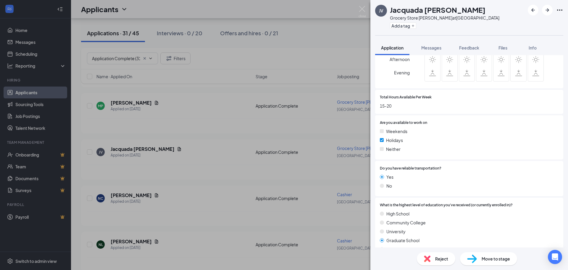
click at [221, 183] on div "JV Jacquada Varner Grocery Store Stocker at Madison Heights Add a tag Applicati…" at bounding box center [284, 135] width 568 height 270
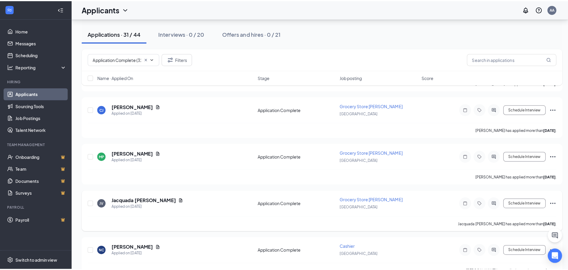
scroll to position [845, 0]
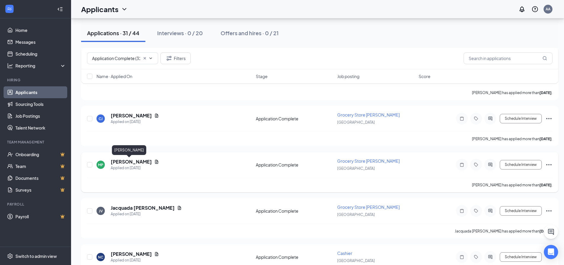
click at [133, 164] on h5 "Marcel Pye" at bounding box center [131, 162] width 41 height 7
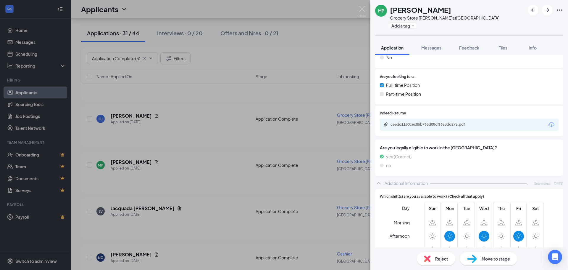
scroll to position [207, 0]
click at [200, 161] on div "MP Marcel Pye Grocery Store Stocker at Madison Heights Add a tag Application Me…" at bounding box center [284, 135] width 568 height 270
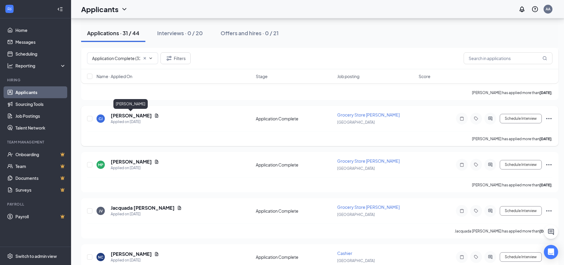
click at [129, 116] on h5 "Charles Jackson" at bounding box center [131, 115] width 41 height 7
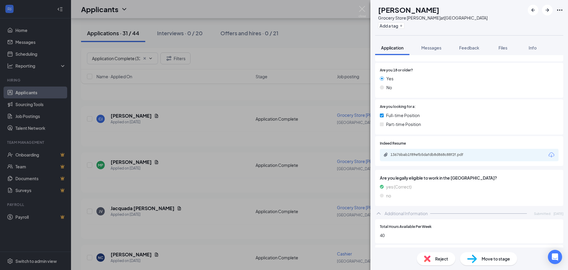
scroll to position [196, 0]
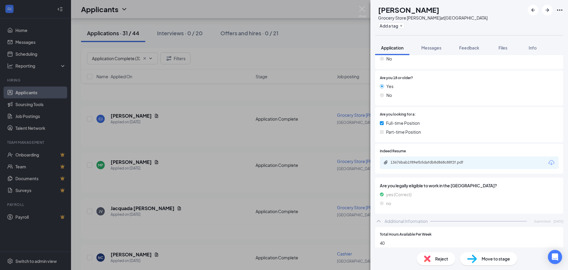
click at [549, 164] on icon "Download" at bounding box center [552, 162] width 6 height 5
click at [504, 259] on span "Move to stage" at bounding box center [496, 258] width 28 height 7
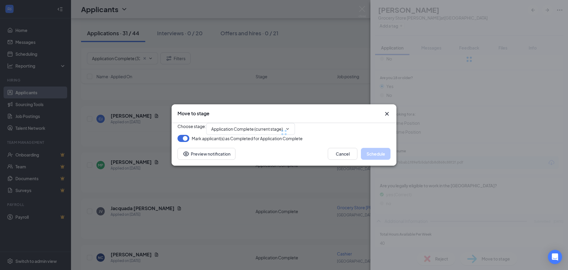
type input "Onsite Interview (next stage)"
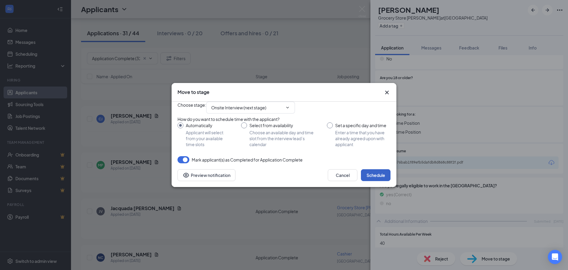
click at [377, 181] on button "Schedule" at bounding box center [376, 175] width 30 height 12
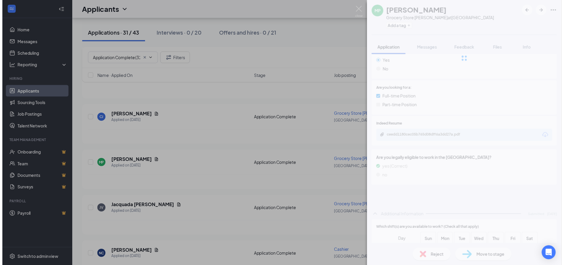
scroll to position [207, 0]
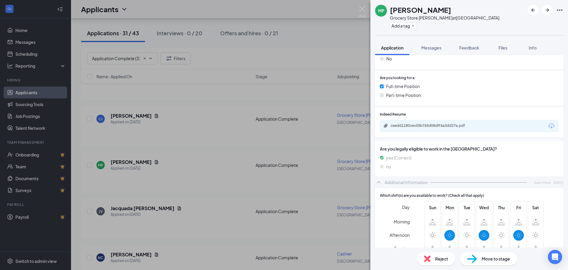
click at [170, 149] on div "MP Marcel Pye Grocery Store Stocker at Madison Heights Add a tag Application Me…" at bounding box center [284, 135] width 568 height 270
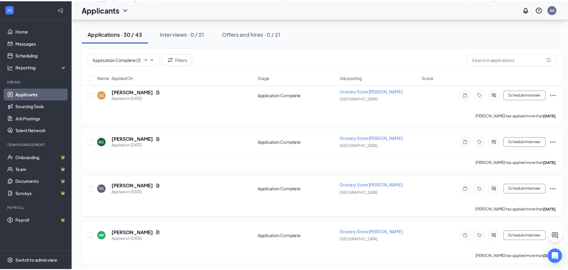
scroll to position [727, 0]
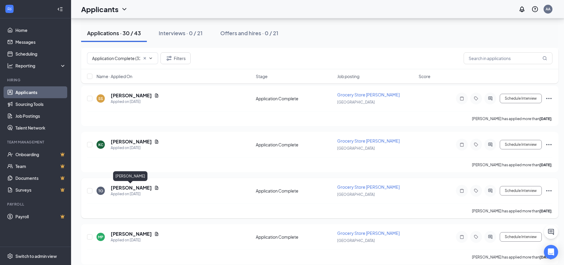
click at [132, 188] on h5 "Tyrique Owens" at bounding box center [131, 188] width 41 height 7
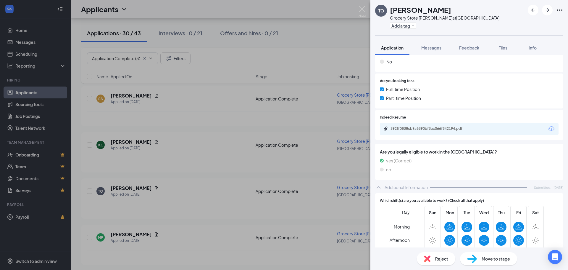
scroll to position [200, 0]
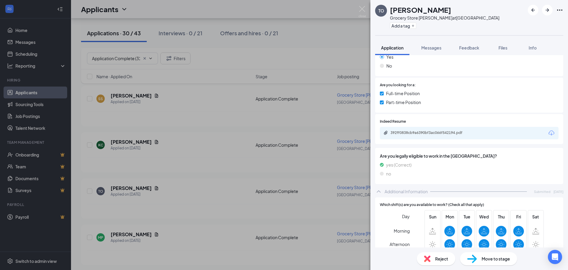
click at [550, 131] on icon "Download" at bounding box center [551, 132] width 7 height 7
click at [474, 260] on img at bounding box center [472, 258] width 10 height 9
type input "Onsite Interview (next stage)"
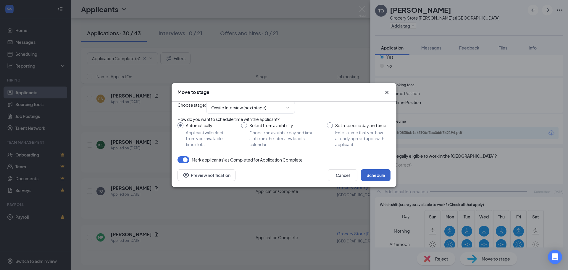
click at [371, 181] on button "Schedule" at bounding box center [376, 175] width 30 height 12
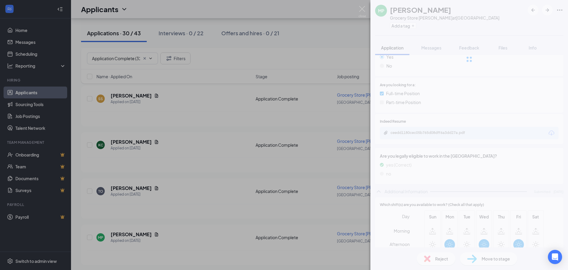
click at [118, 141] on div "MP Marcel Pye Grocery Store Stocker at Madison Heights Add a tag Application Me…" at bounding box center [284, 135] width 568 height 270
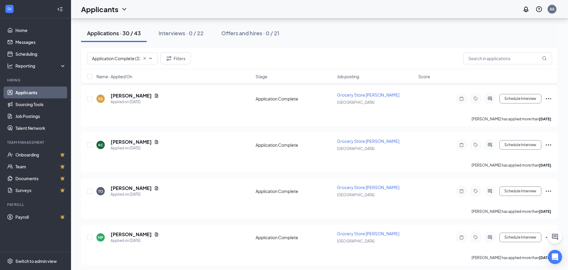
click at [118, 141] on h5 "Kori Cason" at bounding box center [131, 141] width 41 height 7
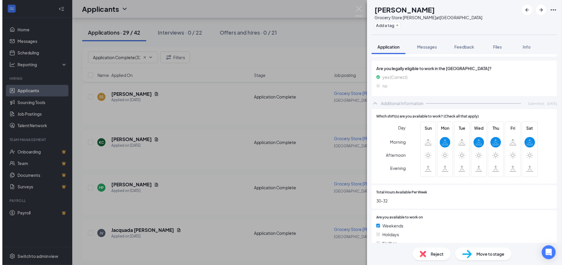
scroll to position [266, 0]
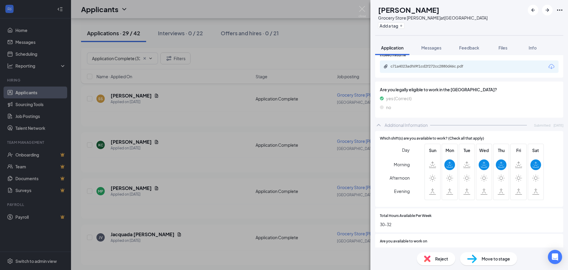
click at [548, 68] on icon "Download" at bounding box center [551, 66] width 7 height 7
click at [488, 260] on span "Move to stage" at bounding box center [496, 258] width 28 height 7
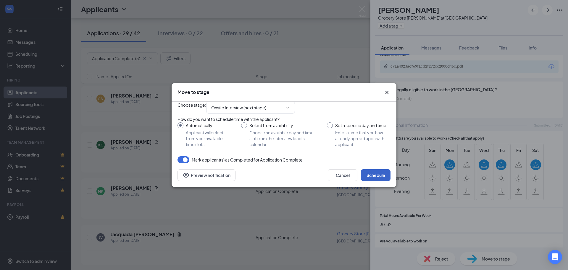
click at [382, 181] on button "Schedule" at bounding box center [376, 175] width 30 height 12
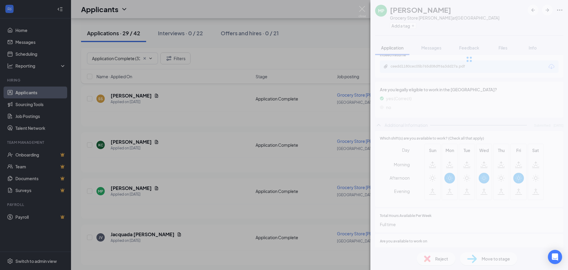
drag, startPoint x: 263, startPoint y: 138, endPoint x: 223, endPoint y: 137, distance: 40.0
click at [263, 139] on div "MP Marcel Pye Grocery Store Stocker at Madison Heights Add a tag Application Me…" at bounding box center [284, 135] width 568 height 270
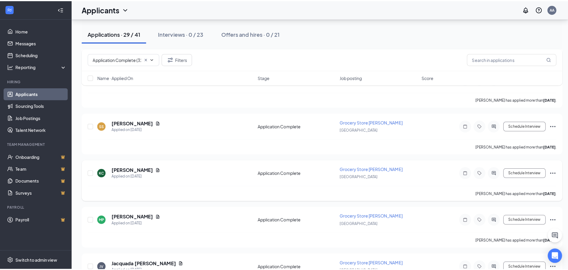
scroll to position [668, 0]
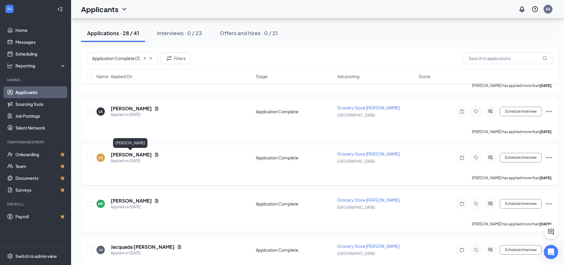
click at [122, 154] on h5 "STEVEN SHAYA" at bounding box center [131, 154] width 41 height 7
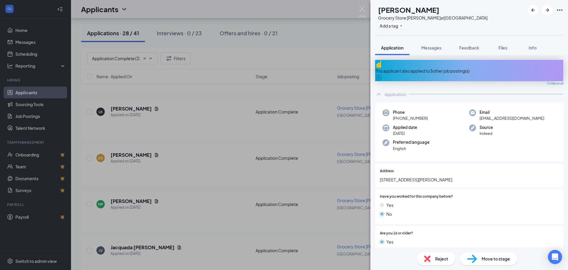
click at [423, 67] on div "This applicant also applied to 3 other job posting(s)" at bounding box center [469, 70] width 188 height 7
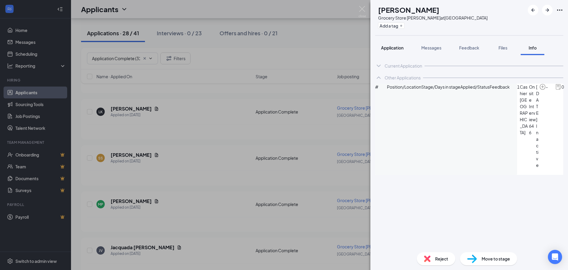
click at [394, 48] on span "Application" at bounding box center [392, 47] width 22 height 5
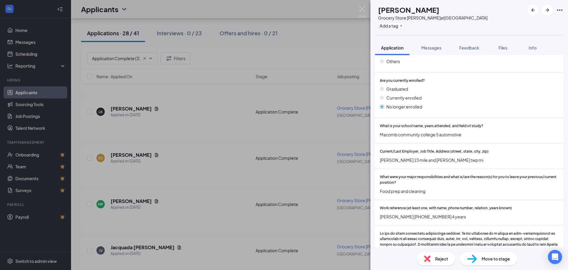
scroll to position [681, 0]
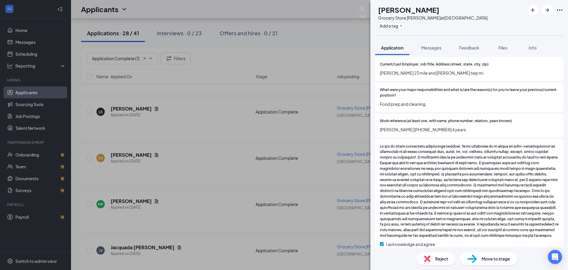
click at [427, 263] on div "Reject" at bounding box center [436, 258] width 38 height 13
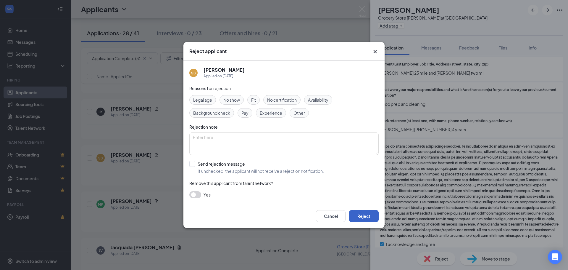
click at [355, 219] on button "Reject" at bounding box center [364, 216] width 30 height 12
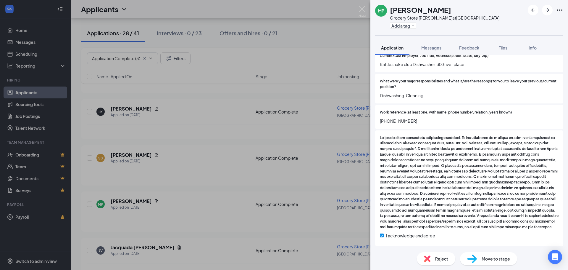
click at [159, 146] on div "MP Marcel Pye Grocery Store Stocker at Madison Heights Add a tag Application Me…" at bounding box center [284, 135] width 568 height 270
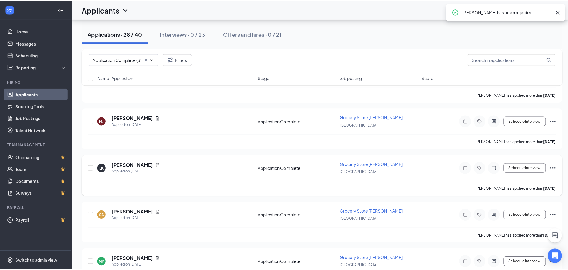
scroll to position [609, 0]
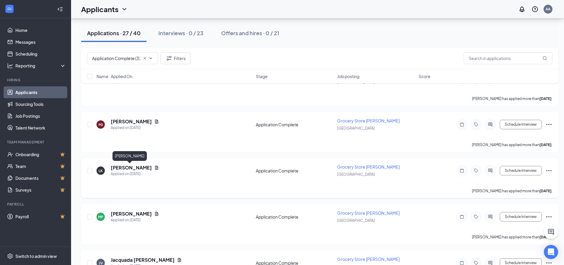
click at [134, 168] on h5 "Lilean Ketepa" at bounding box center [131, 168] width 41 height 7
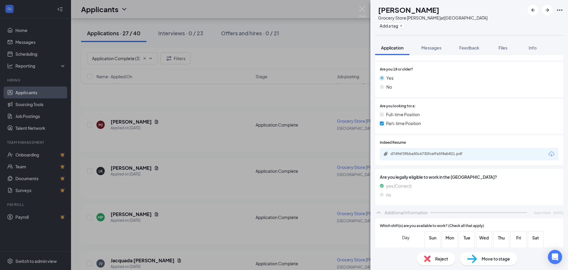
scroll to position [178, 0]
click at [549, 157] on icon "Download" at bounding box center [551, 155] width 7 height 7
click at [172, 211] on div "LK Lilean Ketepa Grocery Store Stocker at Madison Heights Add a tag Application…" at bounding box center [284, 135] width 568 height 270
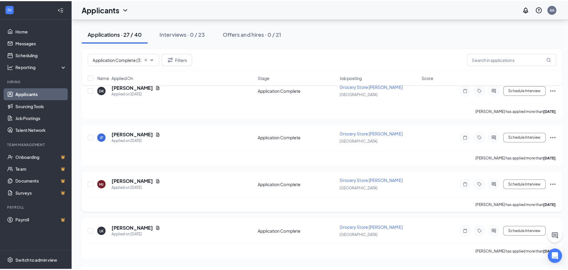
scroll to position [549, 0]
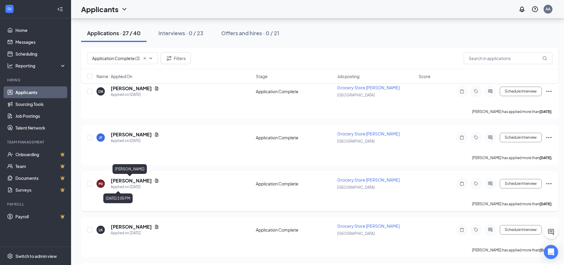
click at [138, 182] on h5 "Marcus Jones" at bounding box center [131, 181] width 41 height 7
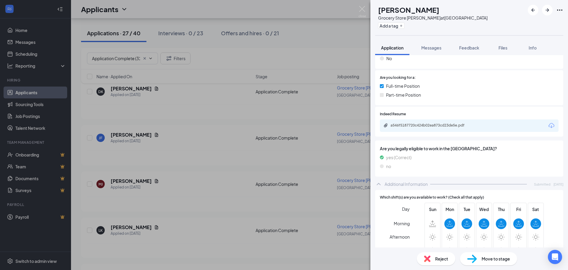
scroll to position [207, 0]
click at [548, 128] on icon "Download" at bounding box center [551, 125] width 7 height 7
click at [245, 122] on div "MJ Marcus Jones Grocery Store Stocker at Madison Heights Add a tag Application …" at bounding box center [284, 135] width 568 height 270
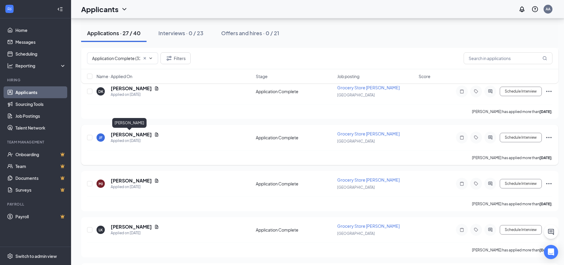
click at [122, 136] on h5 "Jesse Franks" at bounding box center [131, 134] width 41 height 7
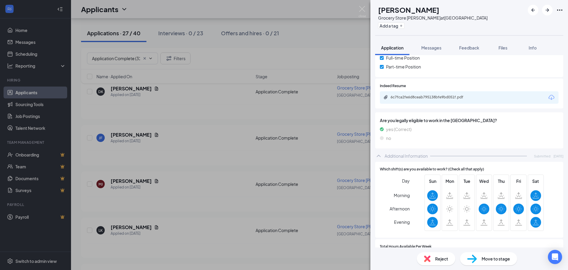
scroll to position [237, 0]
click at [548, 96] on icon "Download" at bounding box center [551, 96] width 7 height 7
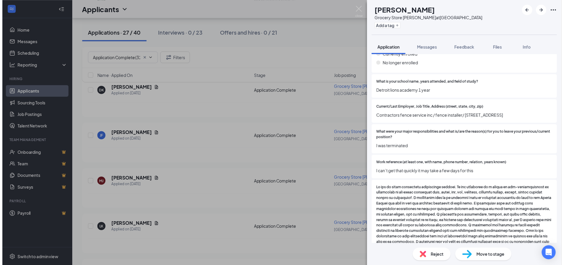
scroll to position [621, 0]
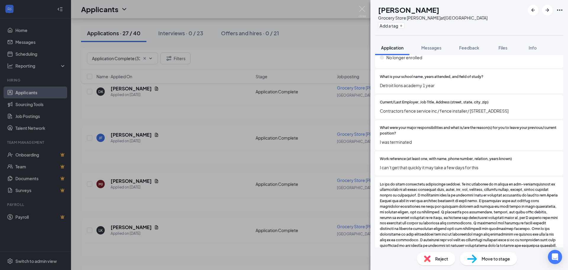
click at [234, 169] on div "JF Jesse Franks Grocery Store Stocker at Madison Heights Add a tag Application …" at bounding box center [284, 135] width 568 height 270
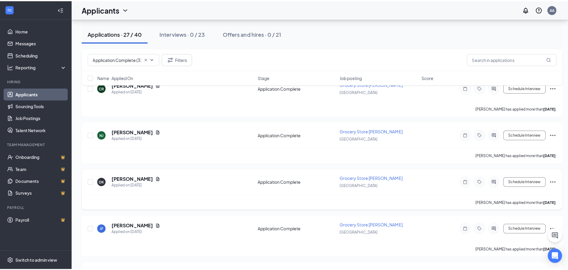
scroll to position [461, 0]
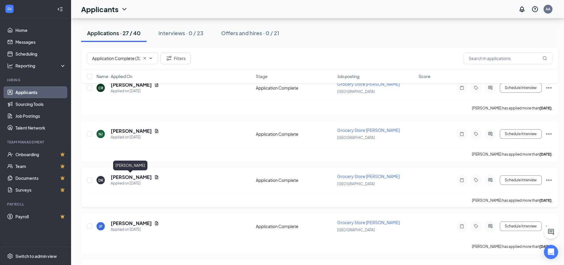
click at [125, 179] on h5 "Darryl Kinslow" at bounding box center [131, 177] width 41 height 7
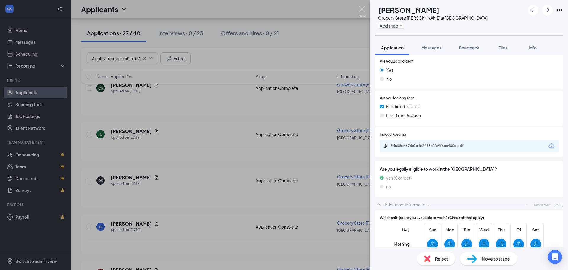
scroll to position [178, 0]
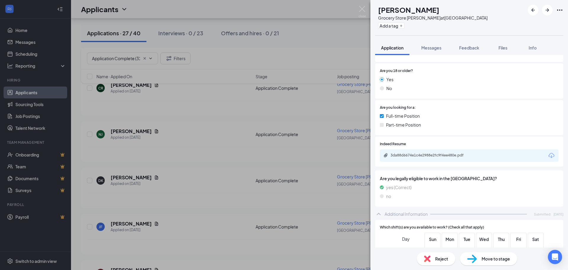
click at [549, 154] on icon "Download" at bounding box center [552, 155] width 6 height 5
click at [174, 215] on div "DK Darryl Kinslow Grocery Store Stocker at Madison Heights Add a tag Applicatio…" at bounding box center [284, 135] width 568 height 270
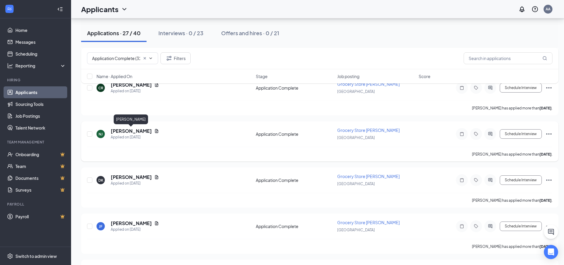
click at [137, 133] on h5 "Nicholas Janoyan" at bounding box center [131, 131] width 41 height 7
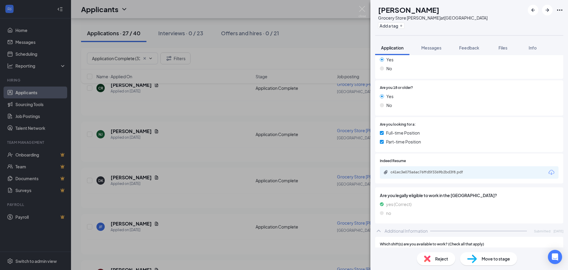
scroll to position [148, 0]
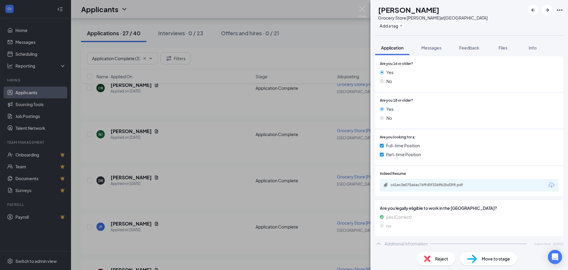
click at [548, 185] on icon "Download" at bounding box center [551, 184] width 7 height 7
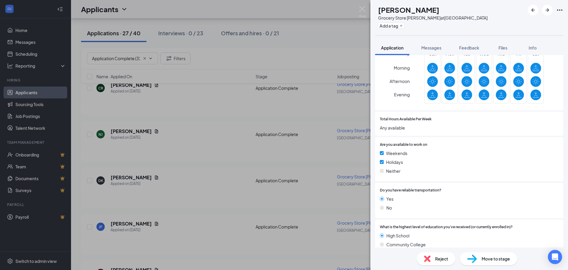
scroll to position [414, 0]
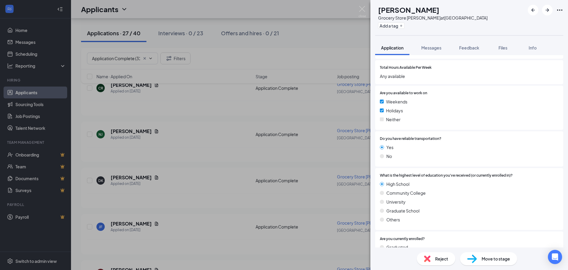
click at [496, 261] on span "Move to stage" at bounding box center [496, 258] width 28 height 7
type input "Onsite Interview (next stage)"
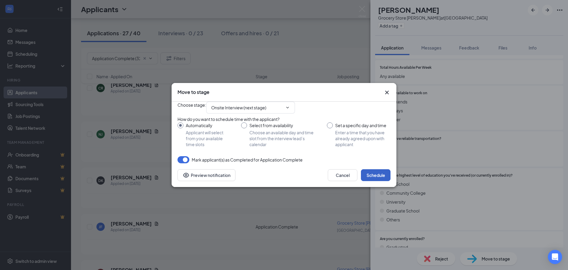
click at [383, 181] on button "Schedule" at bounding box center [376, 175] width 30 height 12
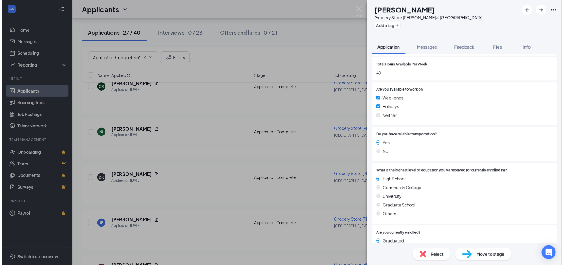
scroll to position [418, 0]
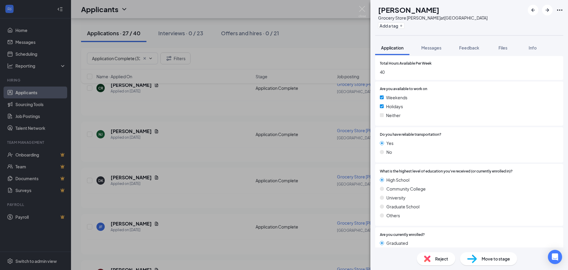
click at [183, 143] on div "DK Darryl Kinslow Grocery Store Stocker at Madison Heights Add a tag Applicatio…" at bounding box center [284, 135] width 568 height 270
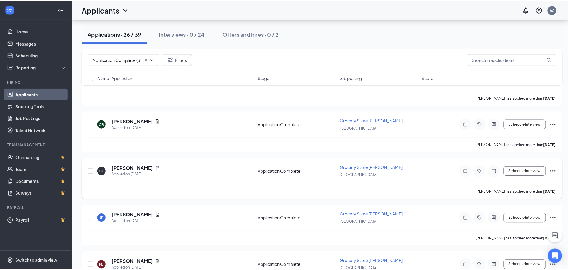
scroll to position [402, 0]
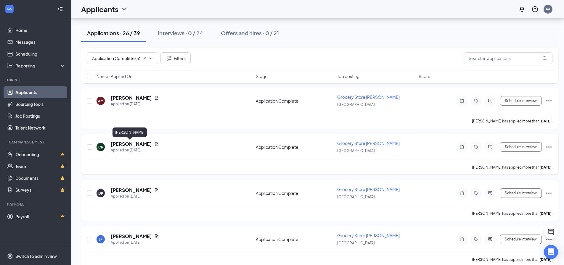
click at [129, 146] on h5 "Carly Rivard" at bounding box center [131, 144] width 41 height 7
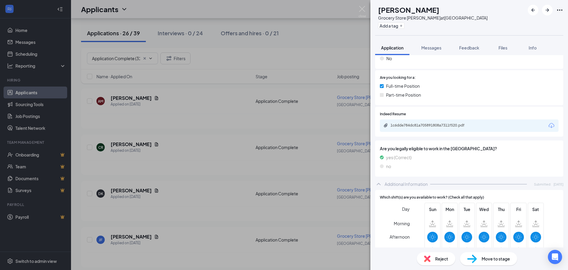
scroll to position [207, 0]
click at [549, 125] on icon "Download" at bounding box center [551, 125] width 7 height 7
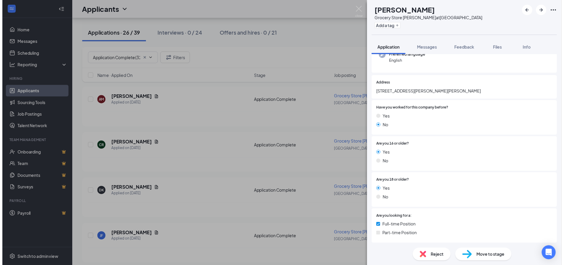
scroll to position [0, 0]
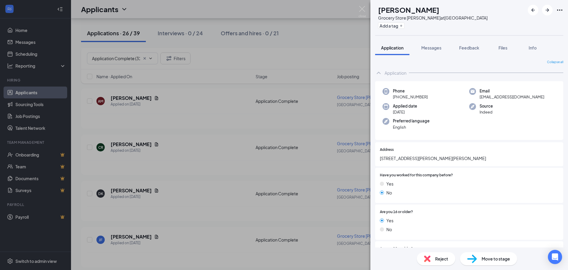
click at [156, 215] on div "CR Carly Rivard Grocery Store Stocker at Madison Heights Add a tag Application …" at bounding box center [284, 135] width 568 height 270
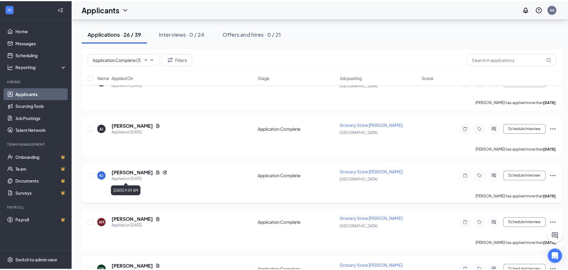
scroll to position [283, 0]
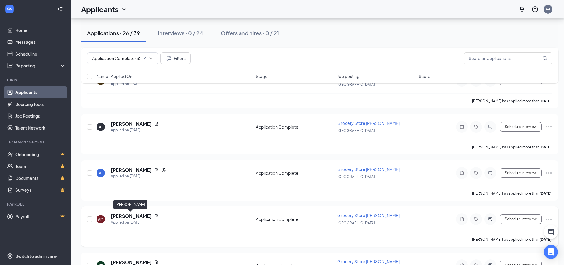
click at [132, 215] on h5 "Adrian Manuel" at bounding box center [131, 216] width 41 height 7
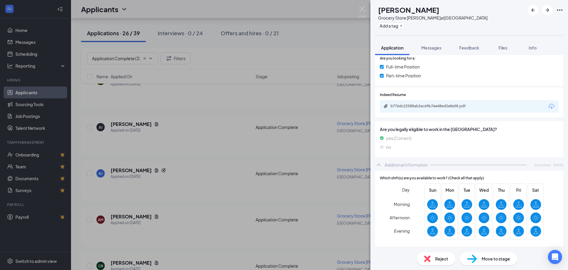
scroll to position [220, 0]
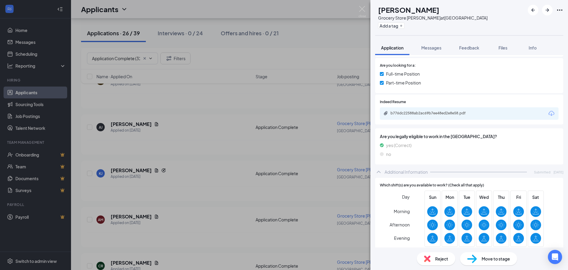
click at [548, 113] on icon "Download" at bounding box center [551, 113] width 7 height 7
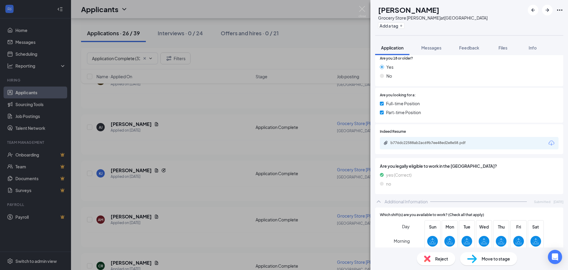
scroll to position [160, 0]
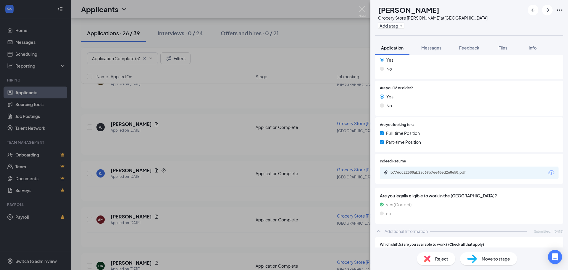
click at [548, 171] on icon "Download" at bounding box center [551, 172] width 7 height 7
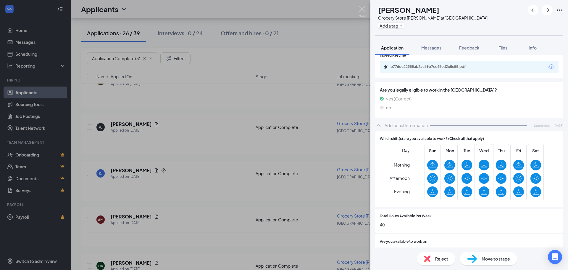
scroll to position [279, 0]
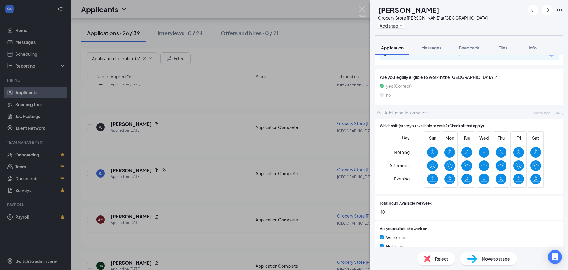
click at [488, 253] on div "Move to stage" at bounding box center [488, 258] width 57 height 13
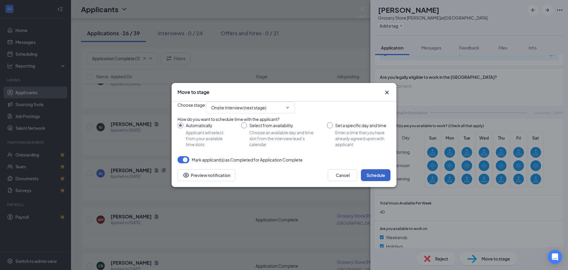
click at [367, 181] on button "Schedule" at bounding box center [376, 175] width 30 height 12
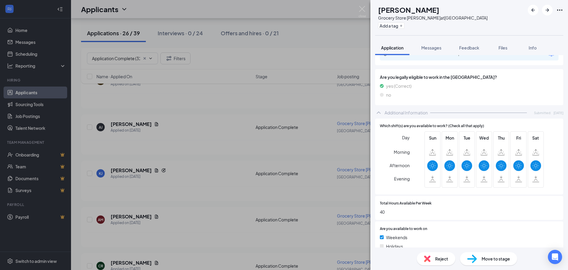
click at [141, 153] on div "CR Carly Rivard Grocery Store Stocker at Madison Heights Add a tag Application …" at bounding box center [284, 135] width 568 height 270
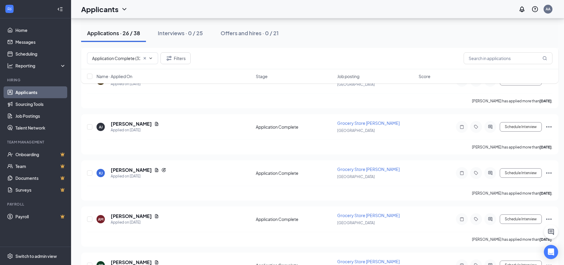
click at [131, 171] on h5 "Khadejah Jarrett" at bounding box center [131, 170] width 41 height 7
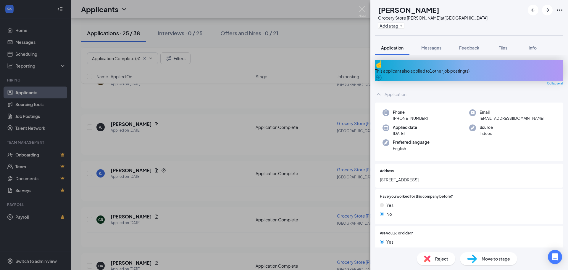
click at [460, 67] on div "This applicant also applied to 1 other job posting(s)" at bounding box center [469, 70] width 188 height 7
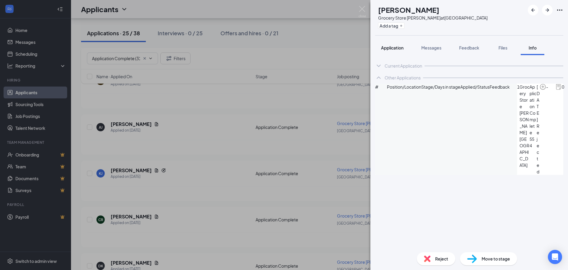
click at [391, 49] on span "Application" at bounding box center [392, 47] width 22 height 5
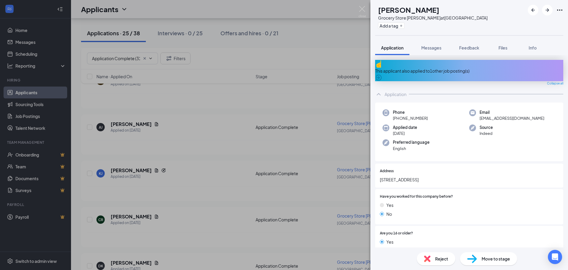
click at [286, 160] on div "KJ Khadejah Jarrett Grocery Store Stocker at Madison Heights Add a tag Applicat…" at bounding box center [284, 135] width 568 height 270
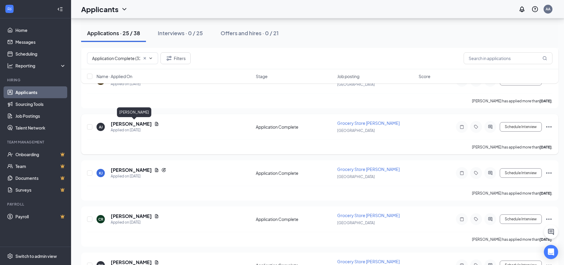
click at [152, 124] on h5 "Appollonia Johnson-Kerley" at bounding box center [131, 124] width 41 height 7
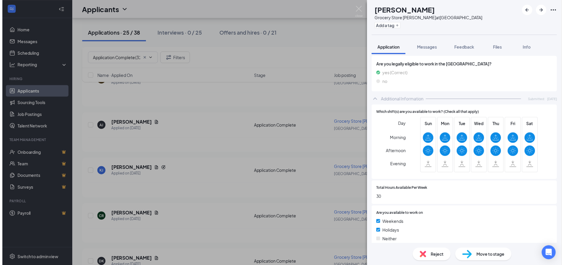
scroll to position [207, 0]
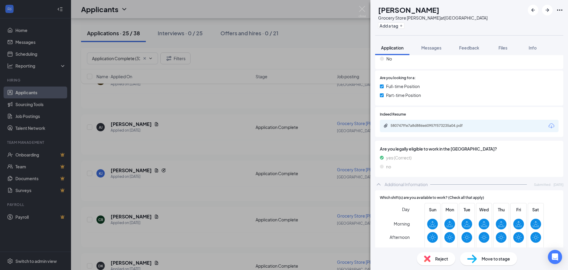
click at [549, 126] on icon "Download" at bounding box center [552, 125] width 6 height 5
click at [481, 261] on div "Move to stage" at bounding box center [488, 258] width 57 height 13
type input "Onsite Interview (next stage)"
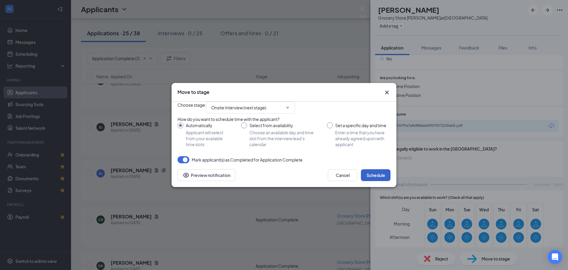
click at [370, 181] on button "Schedule" at bounding box center [376, 175] width 30 height 12
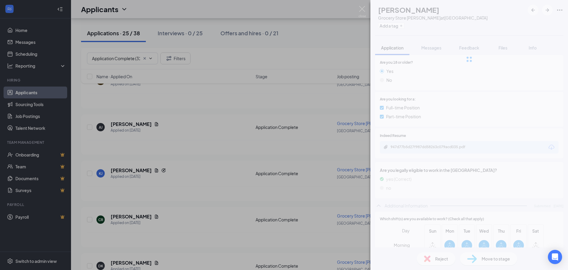
click at [145, 159] on div "KJ Khadejah Jarrett Grocery Store Stocker at Madison Heights Add a tag Applicat…" at bounding box center [284, 135] width 568 height 270
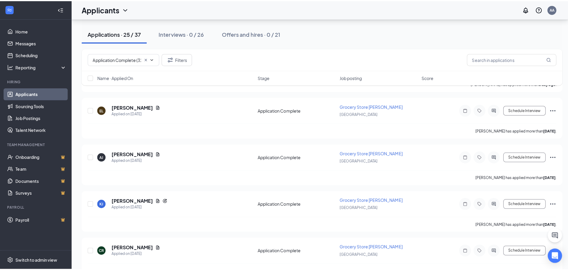
scroll to position [194, 0]
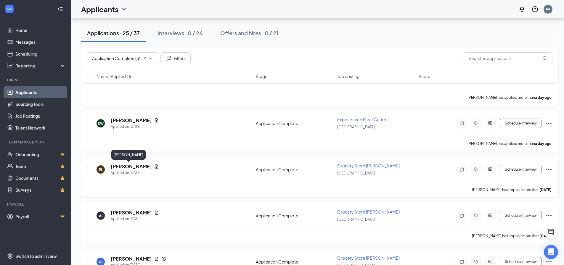
click at [126, 167] on h5 "Elijah Lee" at bounding box center [131, 166] width 41 height 7
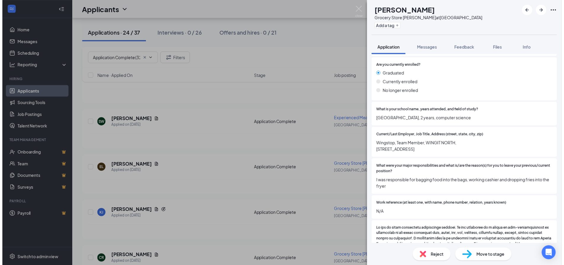
scroll to position [592, 0]
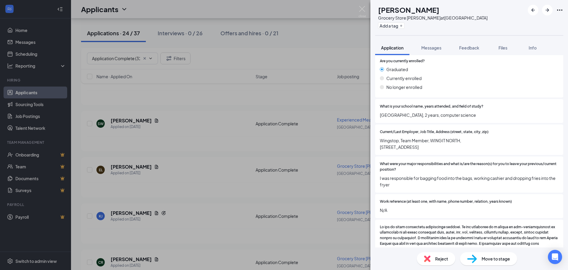
click at [187, 134] on div "EL Elijah Lee Grocery Store Stocker at Madison Heights Add a tag Application Me…" at bounding box center [284, 135] width 568 height 270
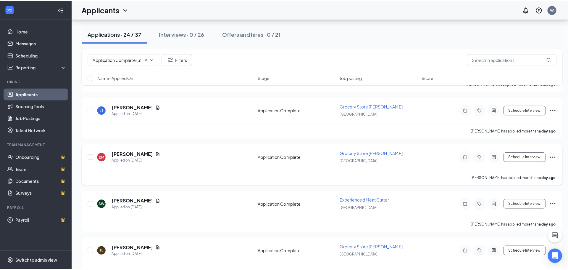
scroll to position [106, 0]
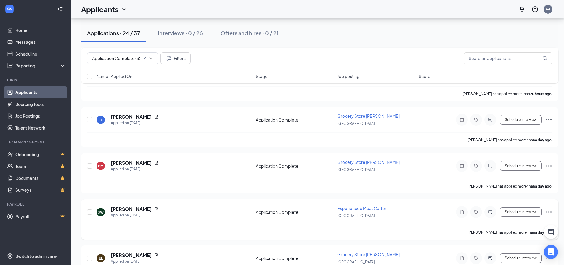
click at [137, 209] on h5 "Sydney Weaver" at bounding box center [131, 209] width 41 height 7
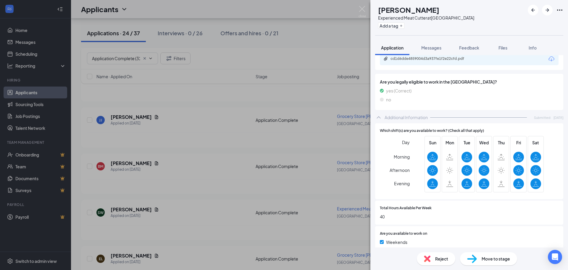
scroll to position [237, 0]
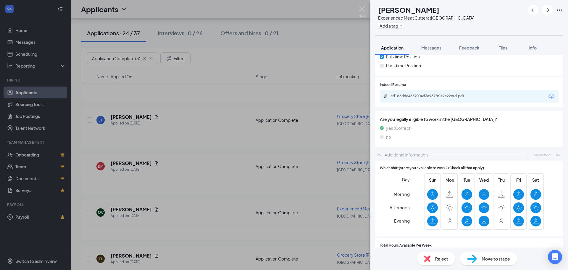
click at [549, 97] on icon "Download" at bounding box center [552, 95] width 6 height 5
click at [488, 257] on span "Move to stage" at bounding box center [496, 258] width 28 height 7
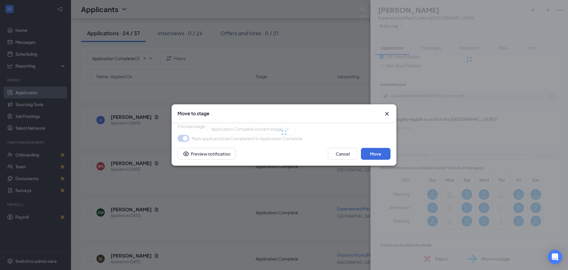
type input "Onsite Interview (next stage)"
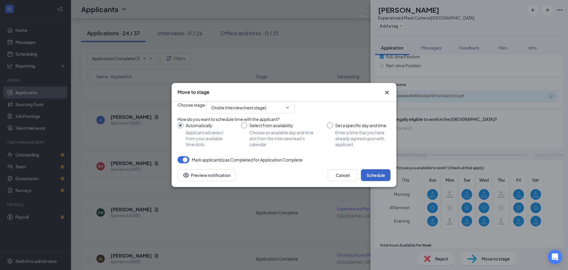
click at [383, 181] on button "Schedule" at bounding box center [376, 175] width 30 height 12
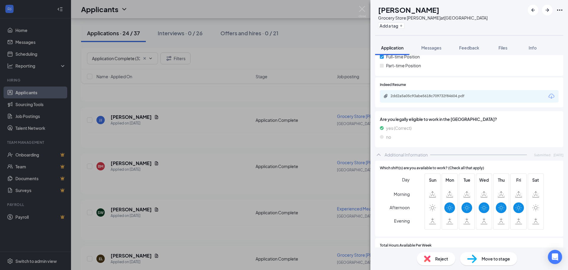
click at [153, 169] on div "EL Elijah Lee Grocery Store Stocker at Madison Heights Add a tag Application Me…" at bounding box center [284, 135] width 568 height 270
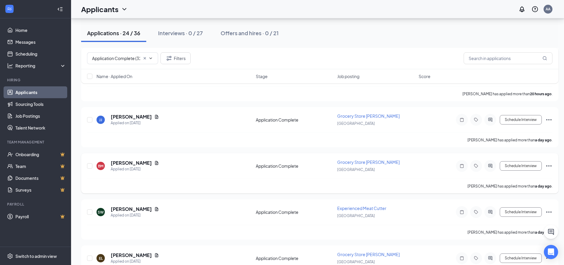
click at [138, 162] on h5 "Breyauri Mcquiter" at bounding box center [131, 163] width 41 height 7
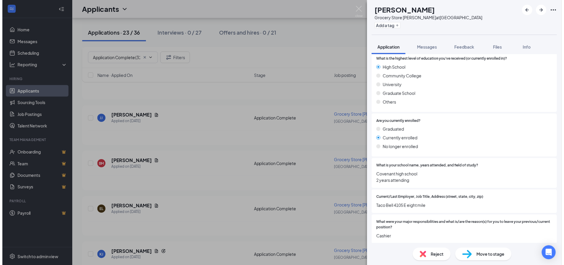
scroll to position [533, 0]
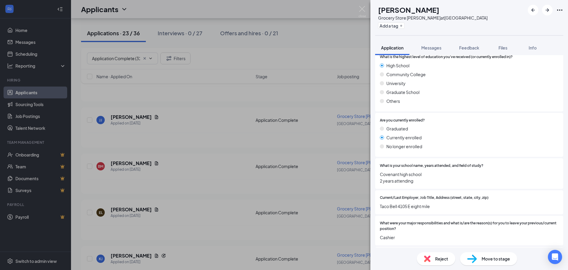
click at [176, 132] on div "BM Breyauri Mcquiter Grocery Store Stocker at Madison Heights Add a tag Applica…" at bounding box center [284, 135] width 568 height 270
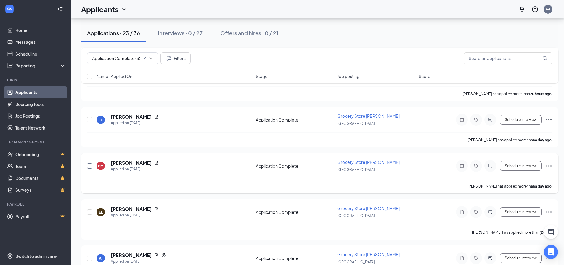
click at [88, 168] on input "checkbox" at bounding box center [89, 165] width 5 height 5
checkbox input "true"
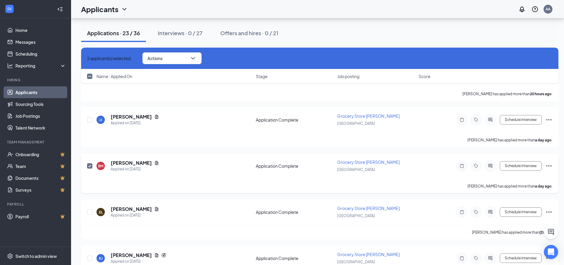
click at [88, 168] on input "checkbox" at bounding box center [89, 165] width 5 height 5
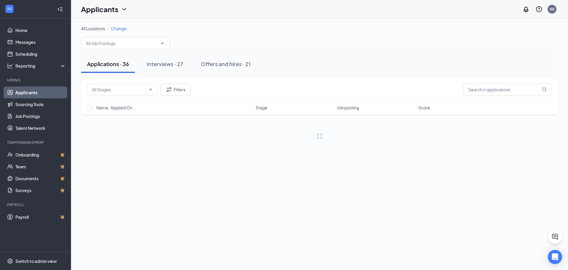
click at [128, 162] on div "All Locations Change Applications · 36 Interviews · 27 Offers and hires · 21 Fi…" at bounding box center [319, 143] width 497 height 251
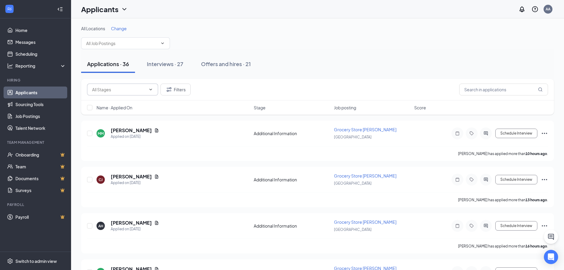
click at [137, 94] on span at bounding box center [122, 89] width 71 height 12
click at [131, 95] on span at bounding box center [122, 89] width 71 height 12
click at [151, 87] on icon "ChevronDown" at bounding box center [150, 89] width 5 height 5
click at [212, 85] on div "Filters" at bounding box center [317, 89] width 461 height 12
click at [149, 93] on span at bounding box center [122, 89] width 71 height 12
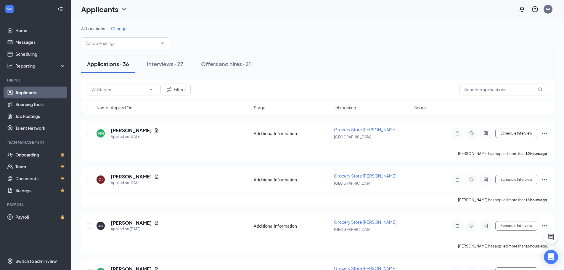
click at [207, 88] on div "Filters" at bounding box center [317, 89] width 461 height 12
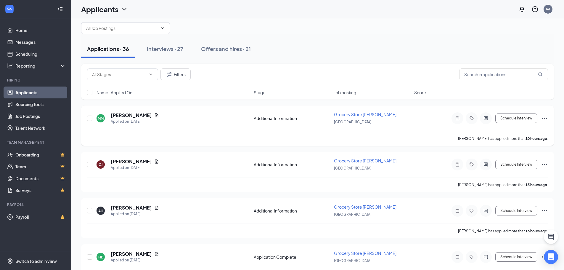
scroll to position [30, 0]
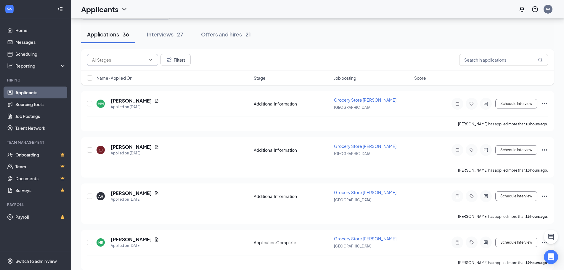
click at [139, 57] on input "text" at bounding box center [119, 60] width 54 height 7
click at [141, 86] on div "Application Complete (23)" at bounding box center [122, 84] width 50 height 7
type input "Application Complete (23)"
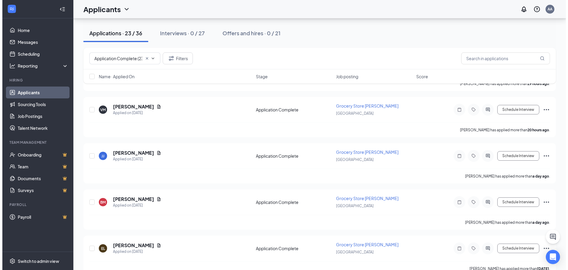
scroll to position [59, 0]
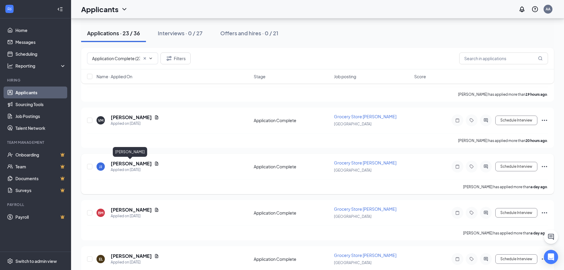
click at [135, 165] on h5 "Justin Johnson" at bounding box center [131, 163] width 41 height 7
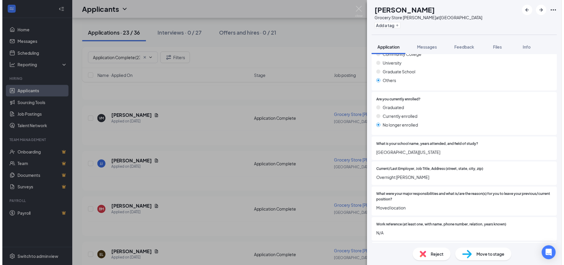
scroll to position [562, 0]
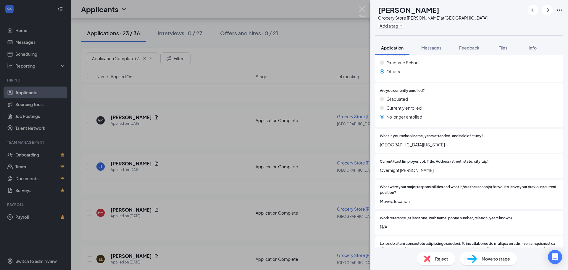
click at [206, 157] on div "JJ Justin Johnson Grocery Store Stocker at Madison Heights Add a tag Applicatio…" at bounding box center [284, 135] width 568 height 270
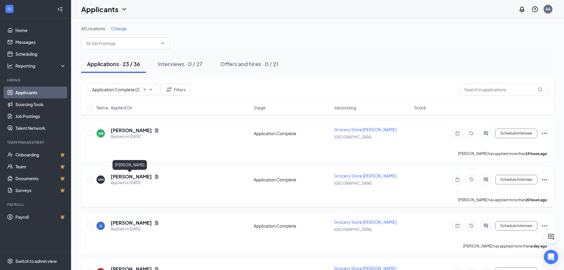
click at [125, 178] on h5 "Verria Moore" at bounding box center [131, 176] width 41 height 7
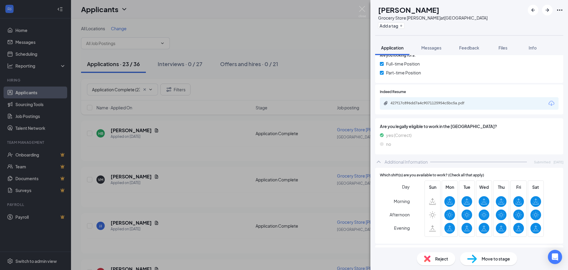
scroll to position [200, 0]
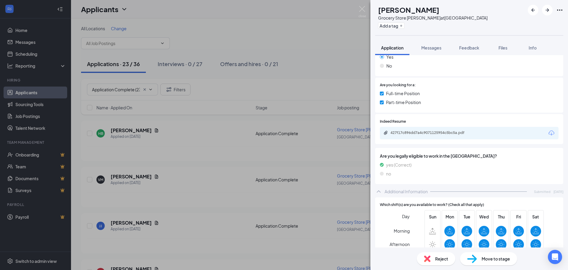
click at [549, 135] on icon "Download" at bounding box center [552, 132] width 6 height 5
click at [214, 107] on div "VM Verria Moore Grocery Store Stocker at Madison Heights Add a tag Application …" at bounding box center [284, 135] width 568 height 270
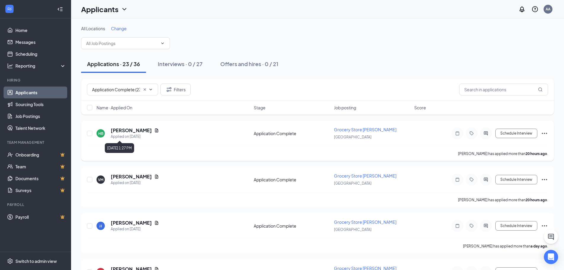
click at [121, 130] on h5 "Hunter Boullier" at bounding box center [131, 130] width 41 height 7
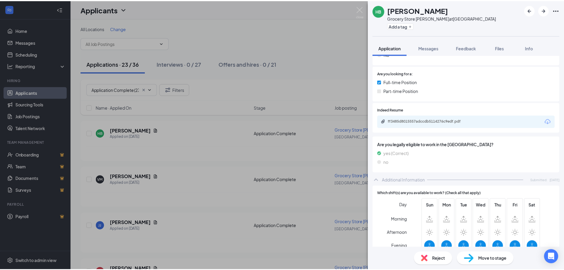
scroll to position [207, 0]
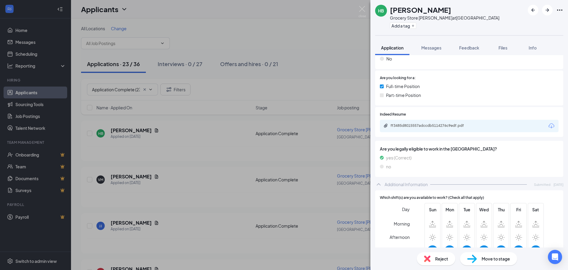
click at [548, 126] on icon "Download" at bounding box center [551, 125] width 7 height 7
click at [328, 122] on div "HB Hunter Boullier Grocery Store Stocker at Madison Heights Add a tag Applicati…" at bounding box center [284, 135] width 568 height 270
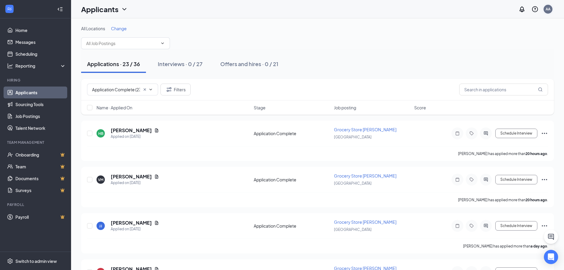
click at [545, 6] on div "AA" at bounding box center [547, 9] width 9 height 9
click at [502, 69] on div "Log out" at bounding box center [507, 66] width 43 height 6
